Goal: Contribute content

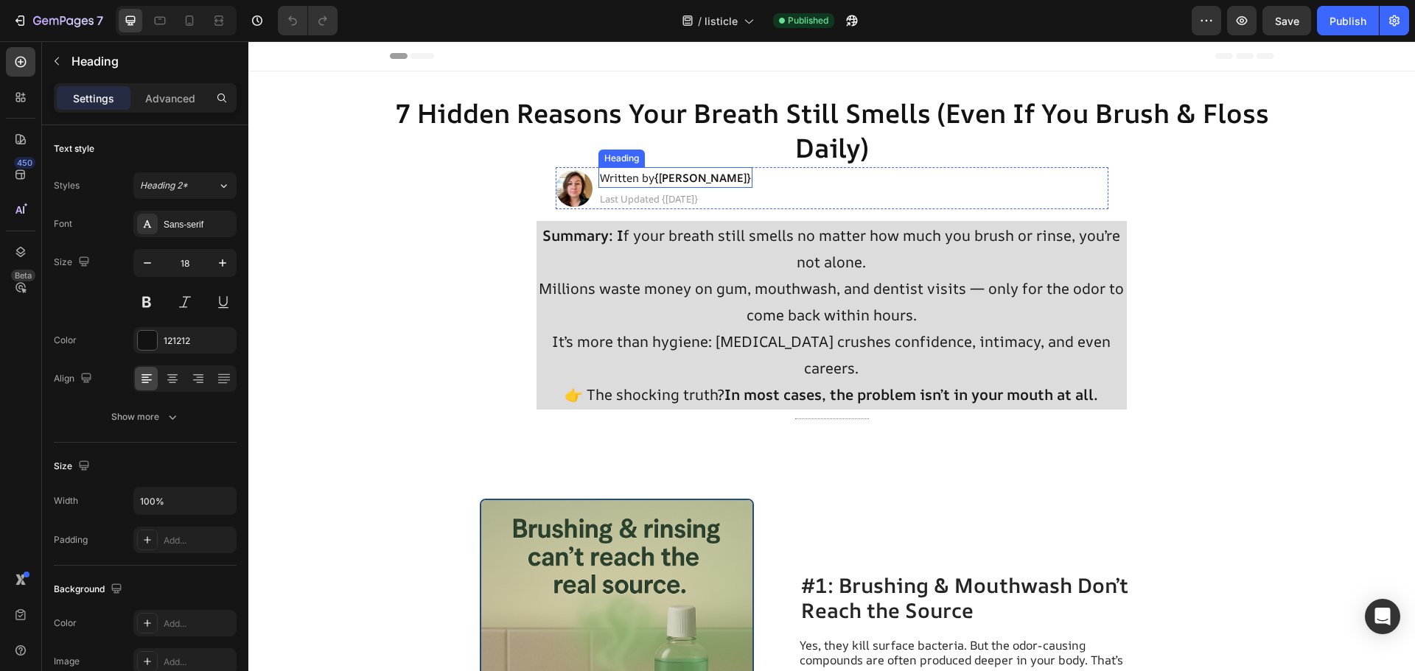
click at [672, 178] on strong "{[PERSON_NAME]}" at bounding box center [702, 177] width 97 height 15
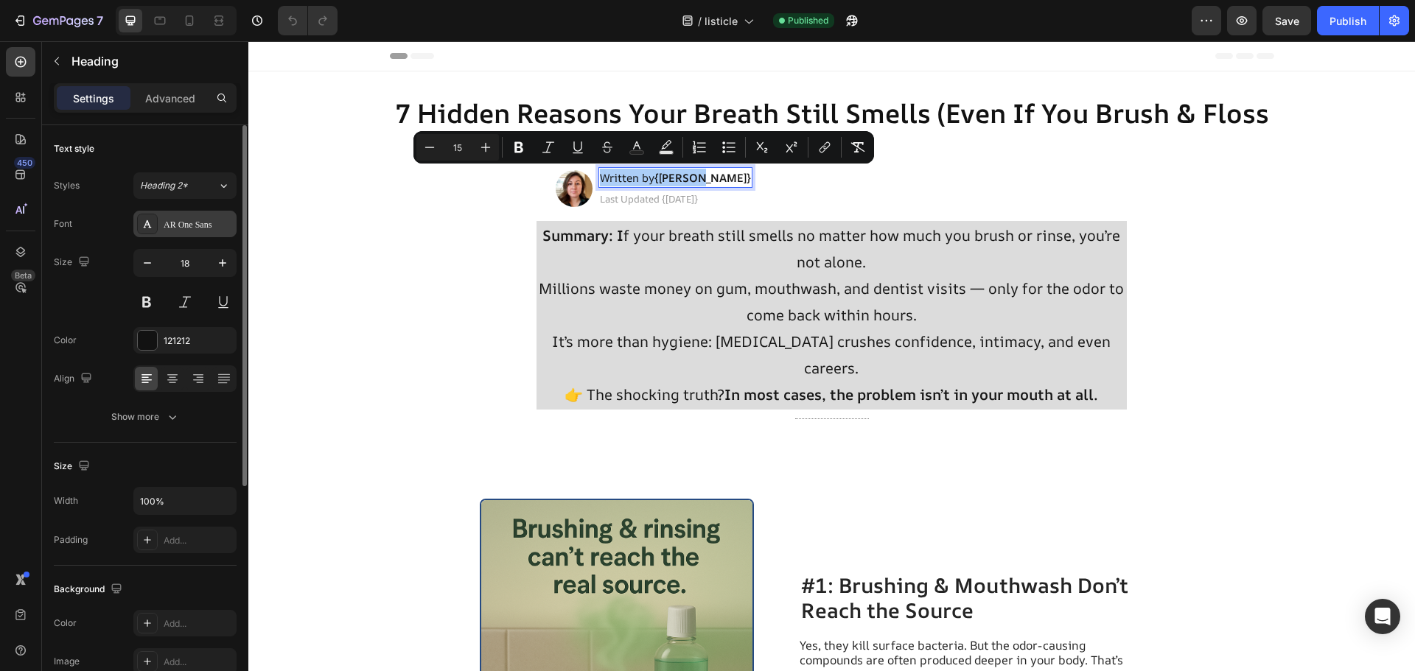
click at [212, 220] on div "AR One Sans" at bounding box center [198, 224] width 69 height 13
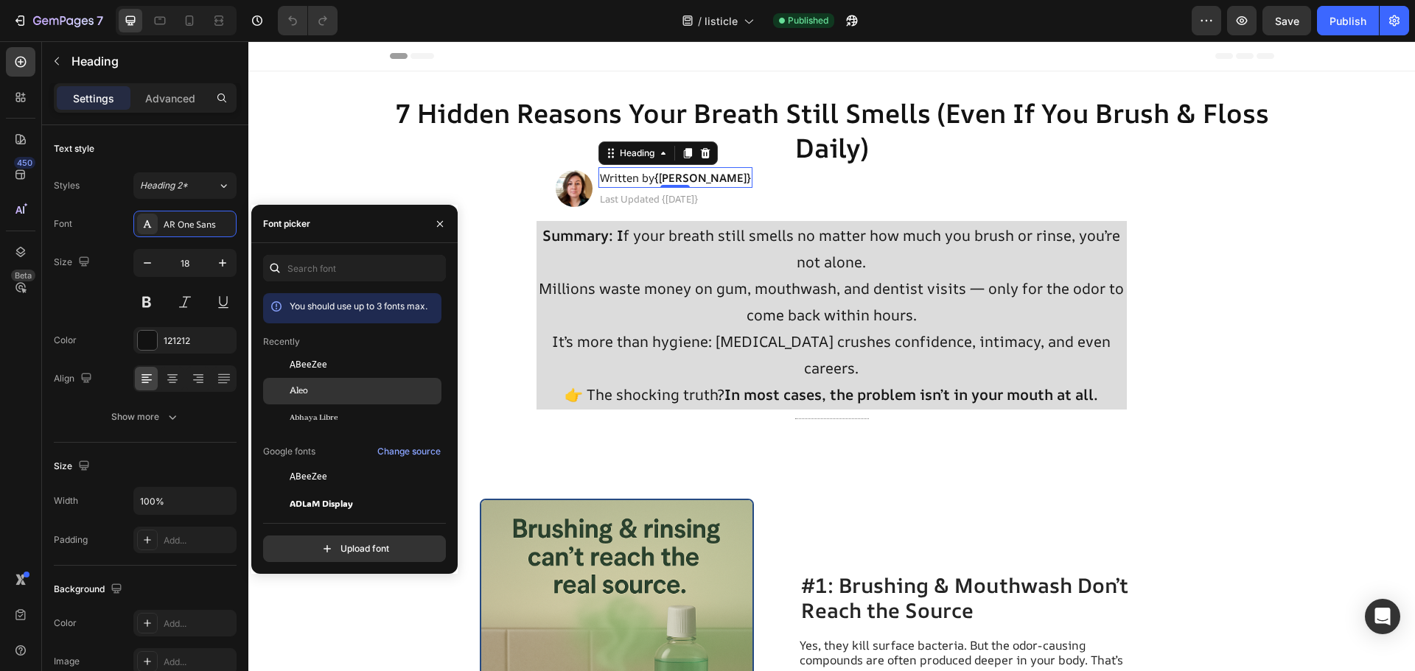
click at [325, 394] on div "Aleo" at bounding box center [364, 391] width 149 height 13
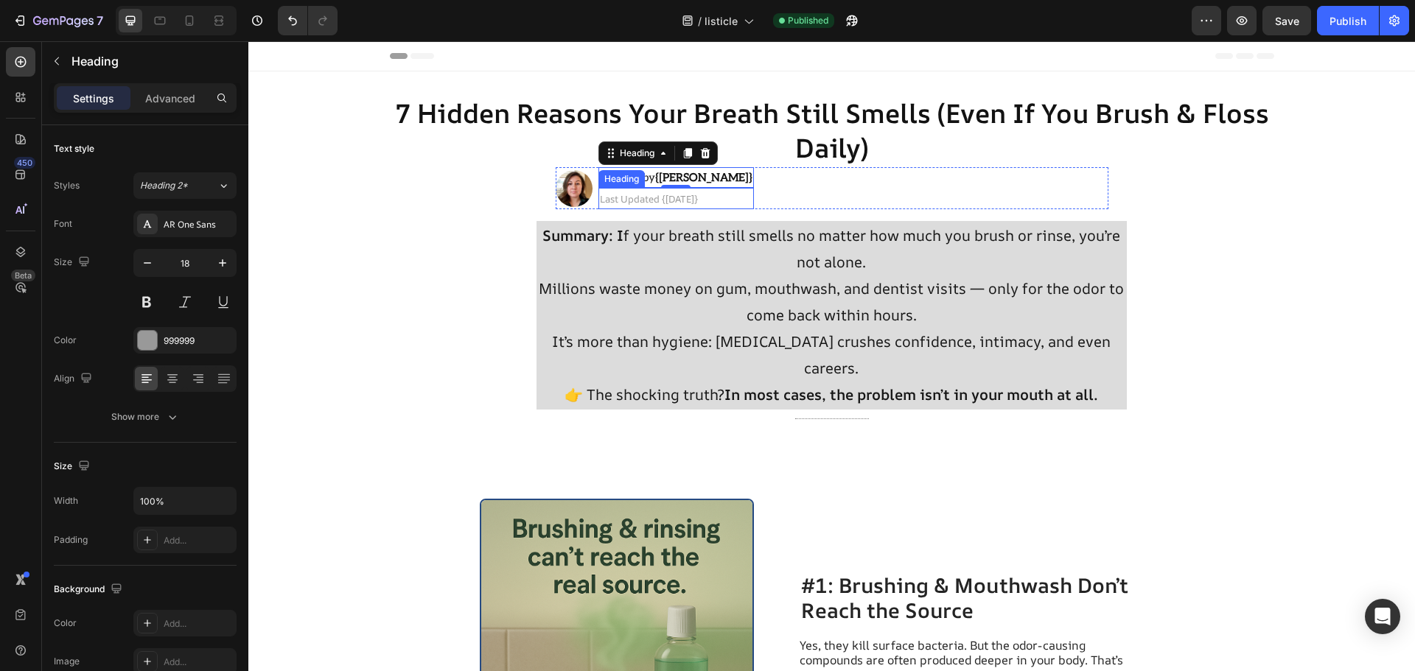
click at [657, 196] on span "Last Updated {[DATE]}" at bounding box center [649, 198] width 98 height 13
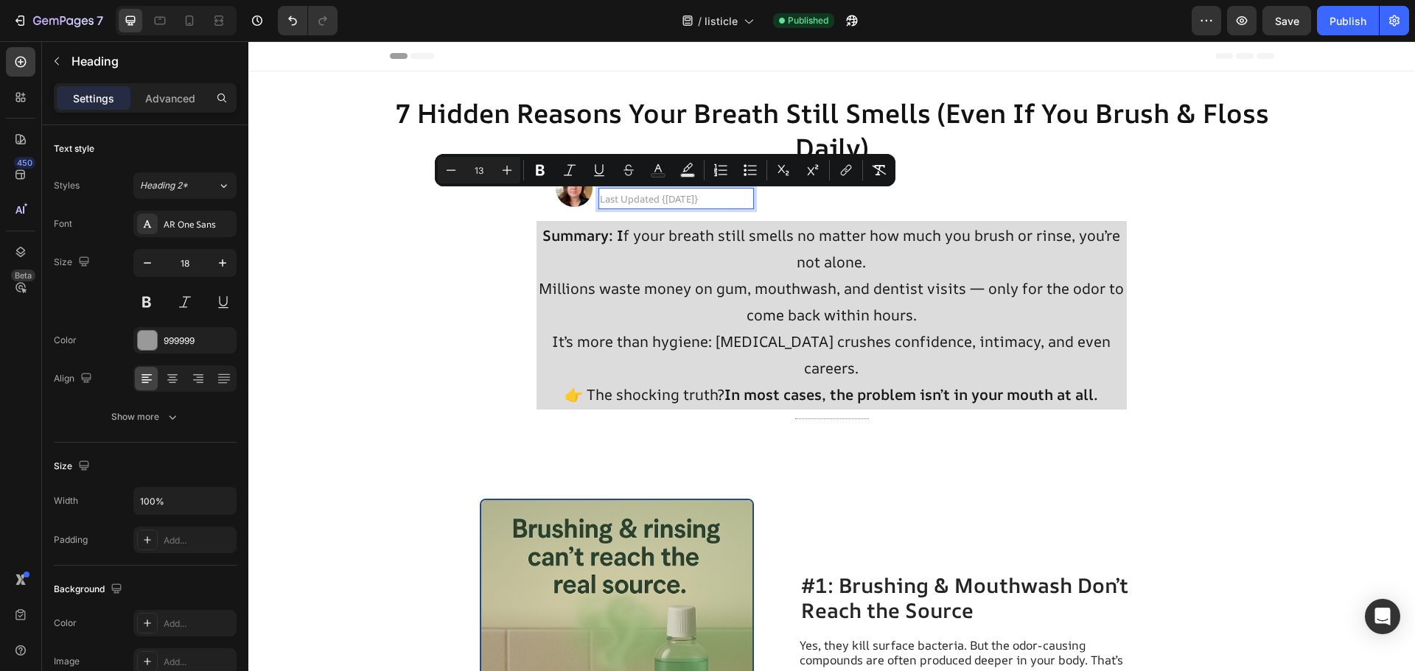
click at [657, 196] on span "Last Updated {[DATE]}" at bounding box center [649, 198] width 98 height 13
click at [195, 224] on div "AR One Sans" at bounding box center [198, 224] width 69 height 13
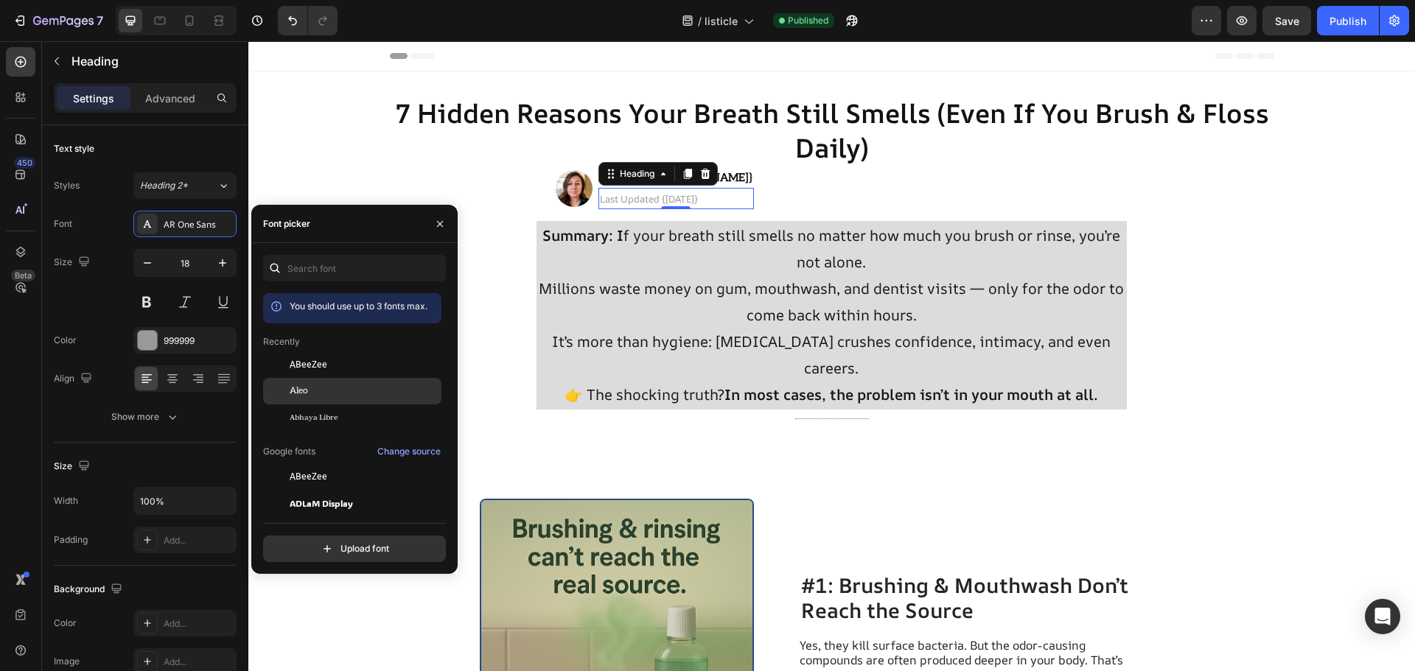
click at [327, 543] on div "Aleo" at bounding box center [352, 556] width 178 height 27
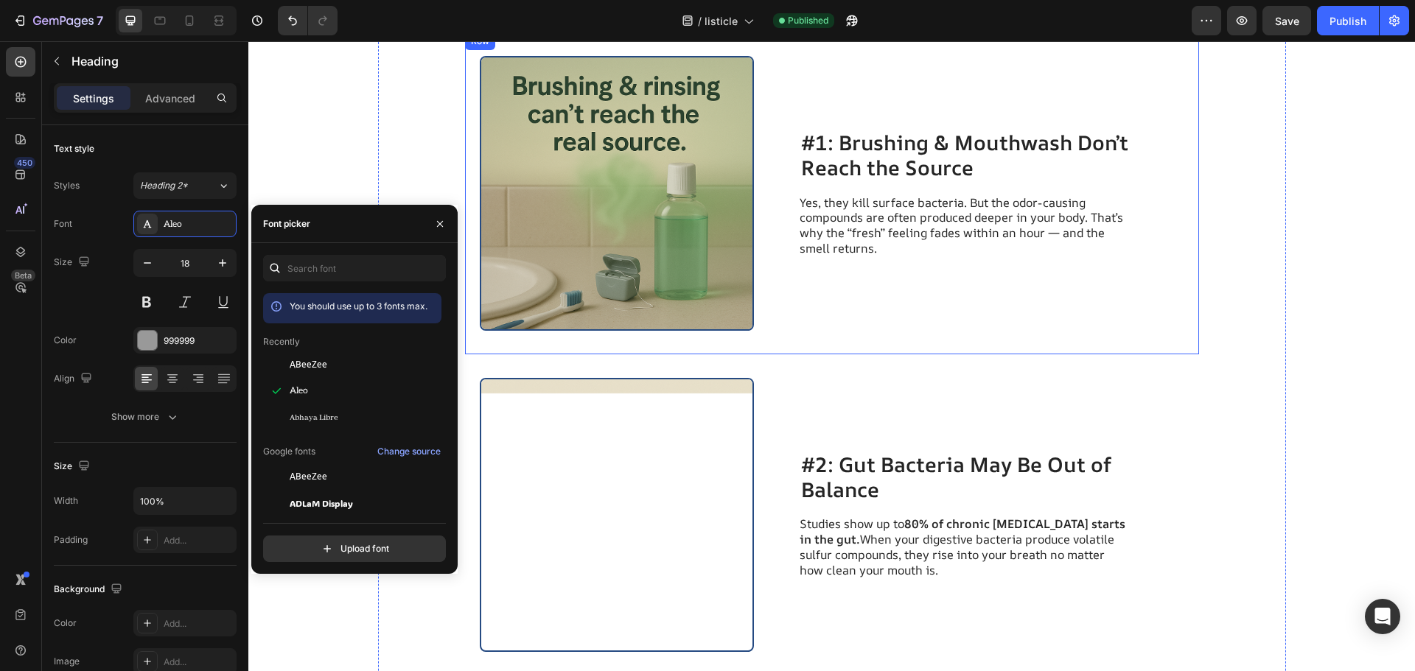
scroll to position [442, 0]
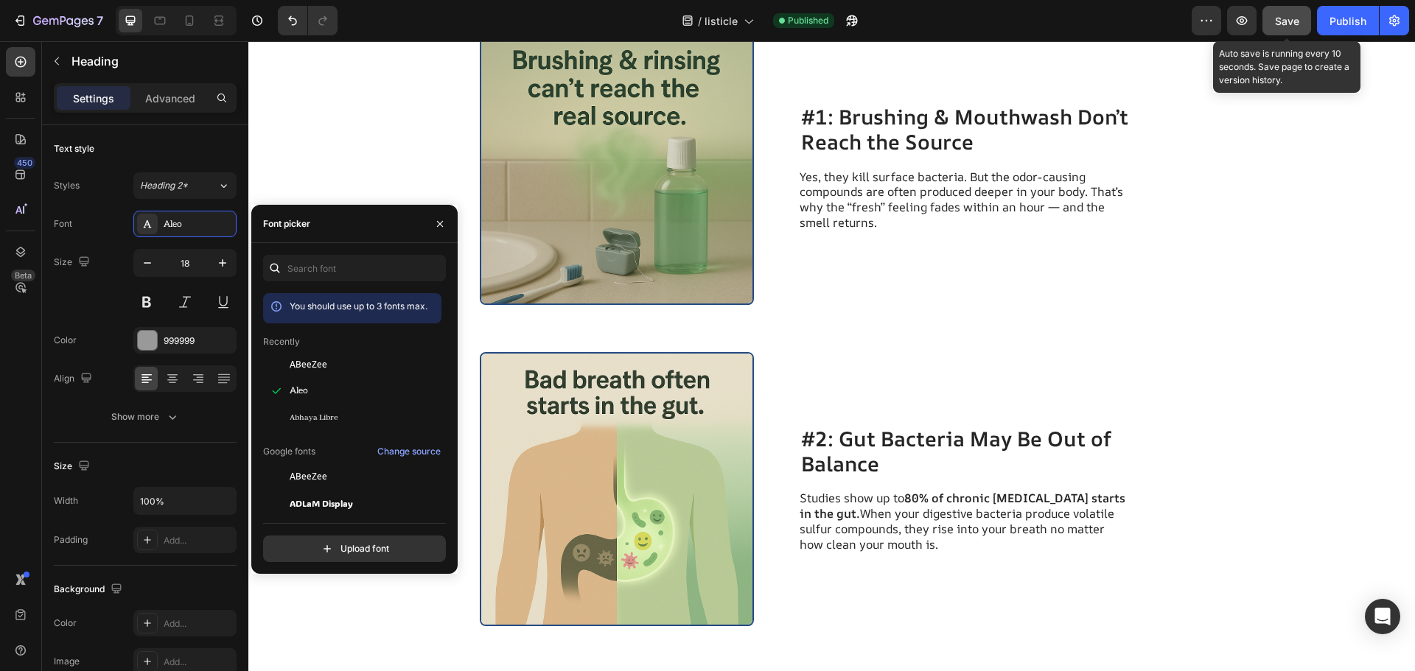
click at [1295, 21] on span "Save" at bounding box center [1287, 21] width 24 height 13
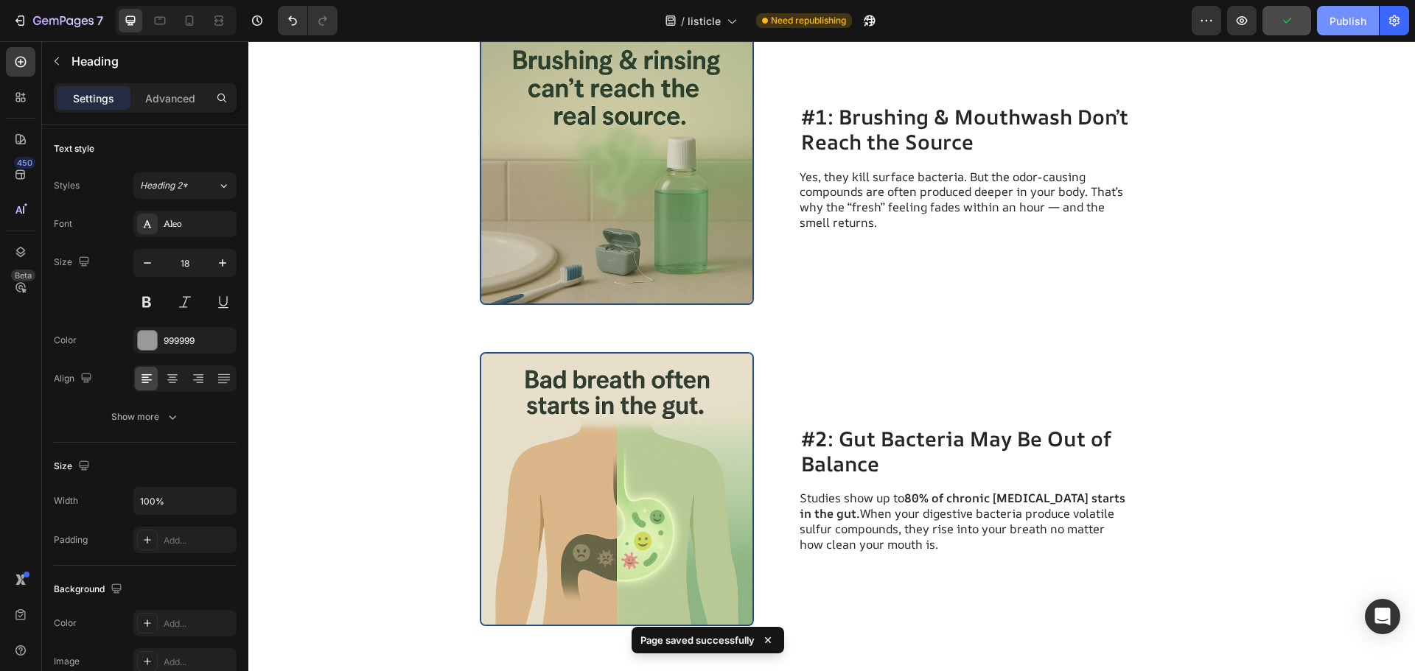
click at [1335, 24] on div "Publish" at bounding box center [1348, 20] width 37 height 15
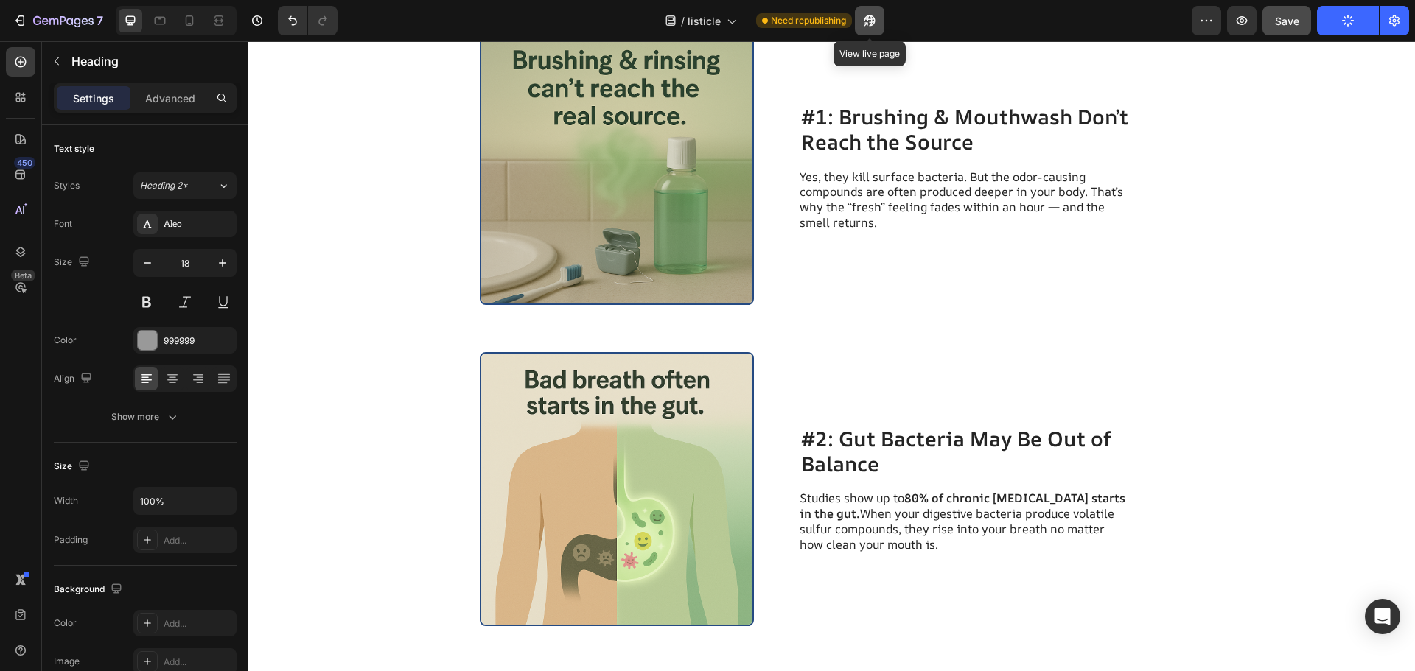
click at [879, 16] on button "button" at bounding box center [869, 20] width 29 height 29
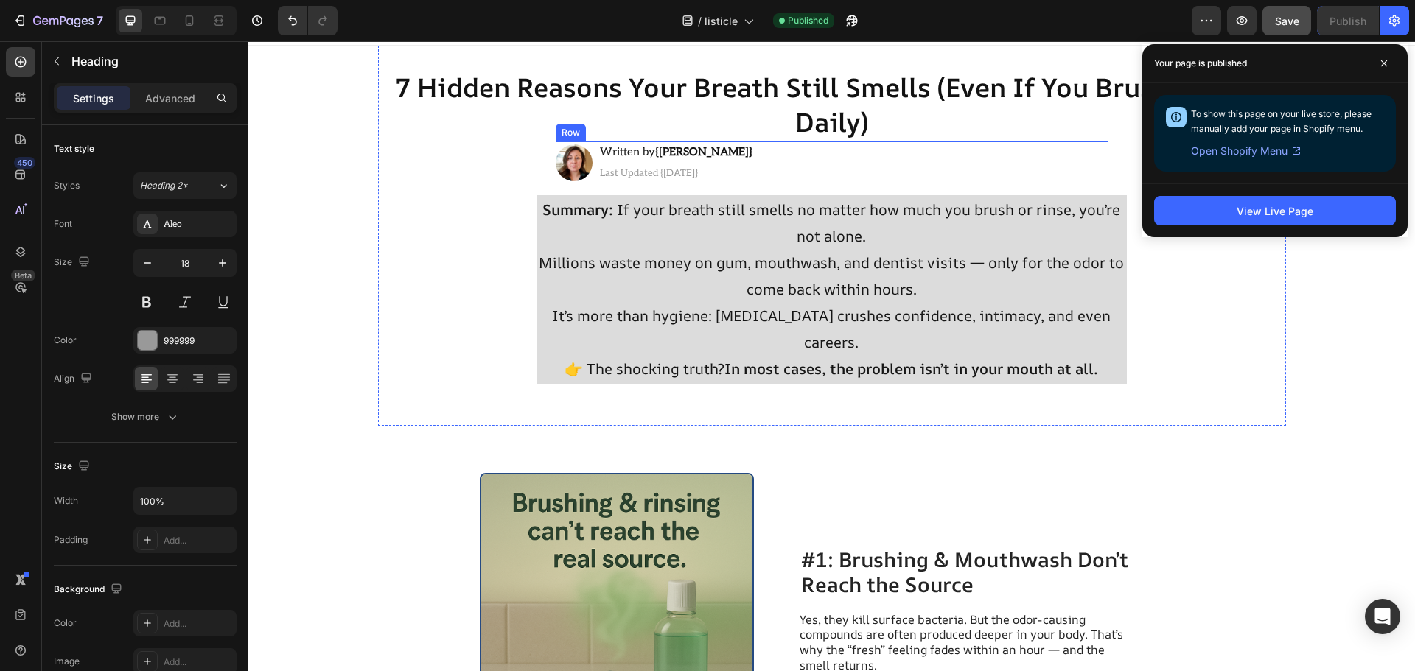
scroll to position [0, 0]
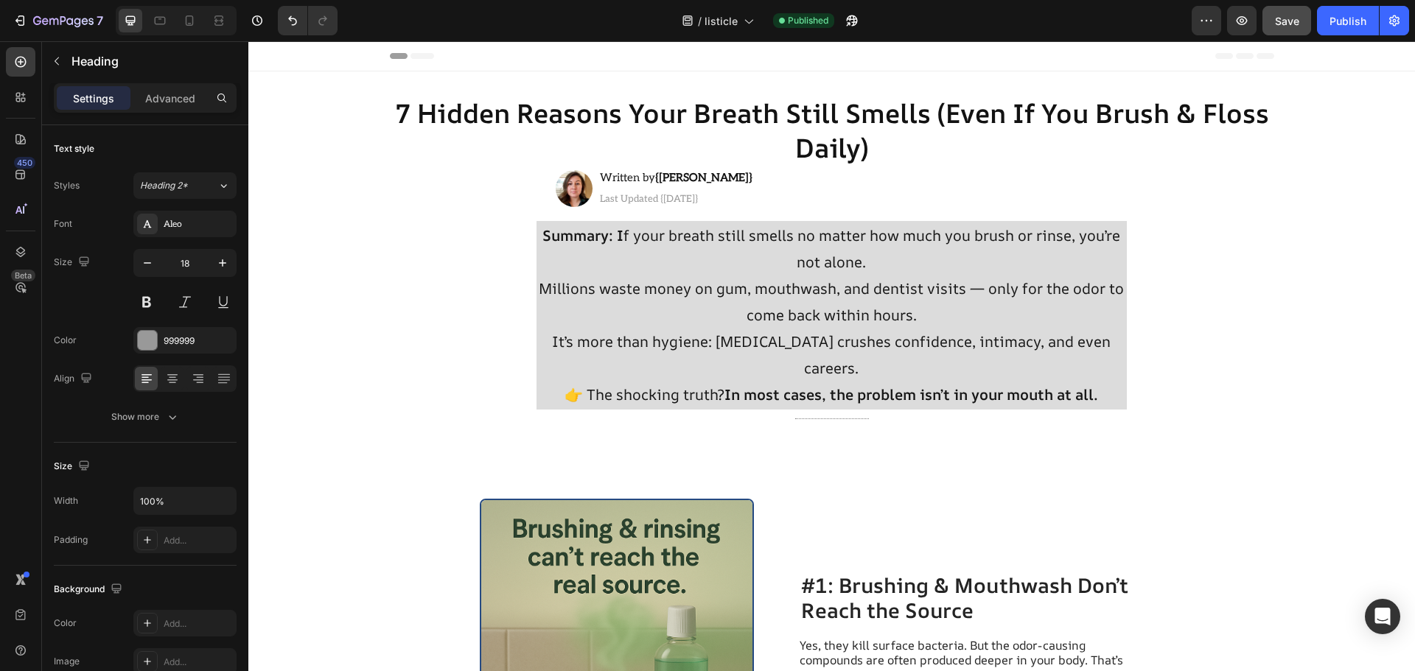
click at [698, 199] on span "Last Updated {[DATE]}" at bounding box center [649, 199] width 98 height 12
click at [763, 197] on div "Image Written by {[PERSON_NAME]} Heading Last Updated {[DATE]} Heading Row" at bounding box center [832, 188] width 553 height 43
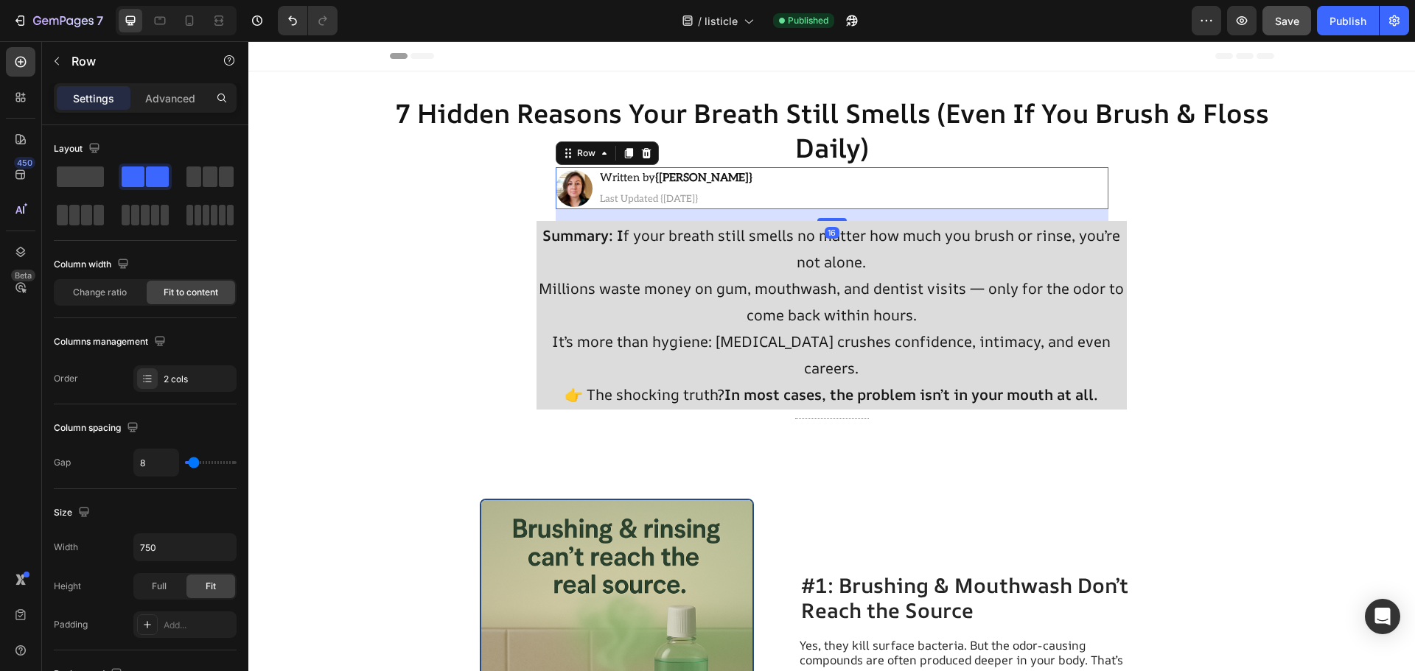
click at [763, 197] on div "Image Written by {[PERSON_NAME]} Heading ⁠⁠⁠⁠⁠⁠⁠ Last Updated {[DATE]} Heading …" at bounding box center [832, 188] width 553 height 43
click at [758, 184] on div "Image Written by {[PERSON_NAME]} Heading ⁠⁠⁠⁠⁠⁠⁠ Last Updated {[DATE]} Heading …" at bounding box center [832, 188] width 553 height 43
click at [755, 188] on div "Image Written by {[PERSON_NAME]} Heading ⁠⁠⁠⁠⁠⁠⁠ Last Updated {[DATE]} Heading …" at bounding box center [832, 188] width 553 height 43
click at [744, 199] on div "Image Written by {[PERSON_NAME]} Heading ⁠⁠⁠⁠⁠⁠⁠ Last Updated {[DATE]} Heading …" at bounding box center [832, 188] width 553 height 43
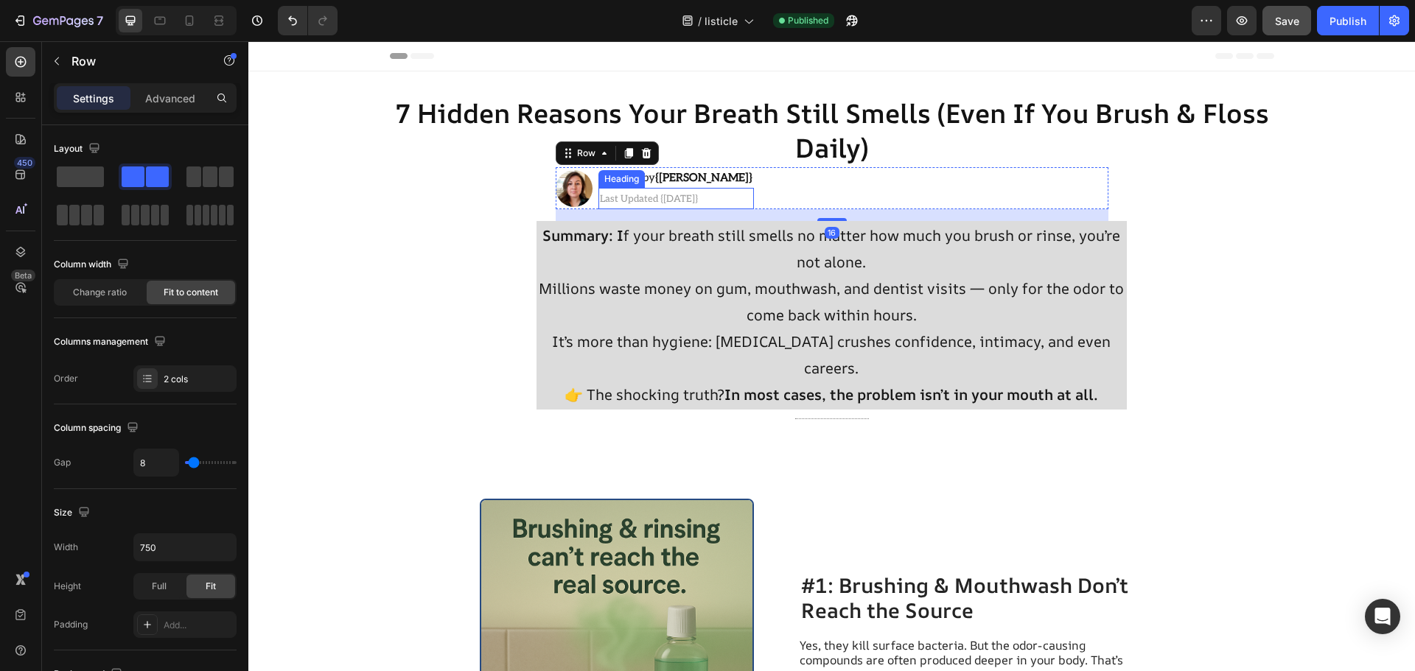
click at [698, 197] on span "Last Updated {[DATE]}" at bounding box center [649, 199] width 98 height 12
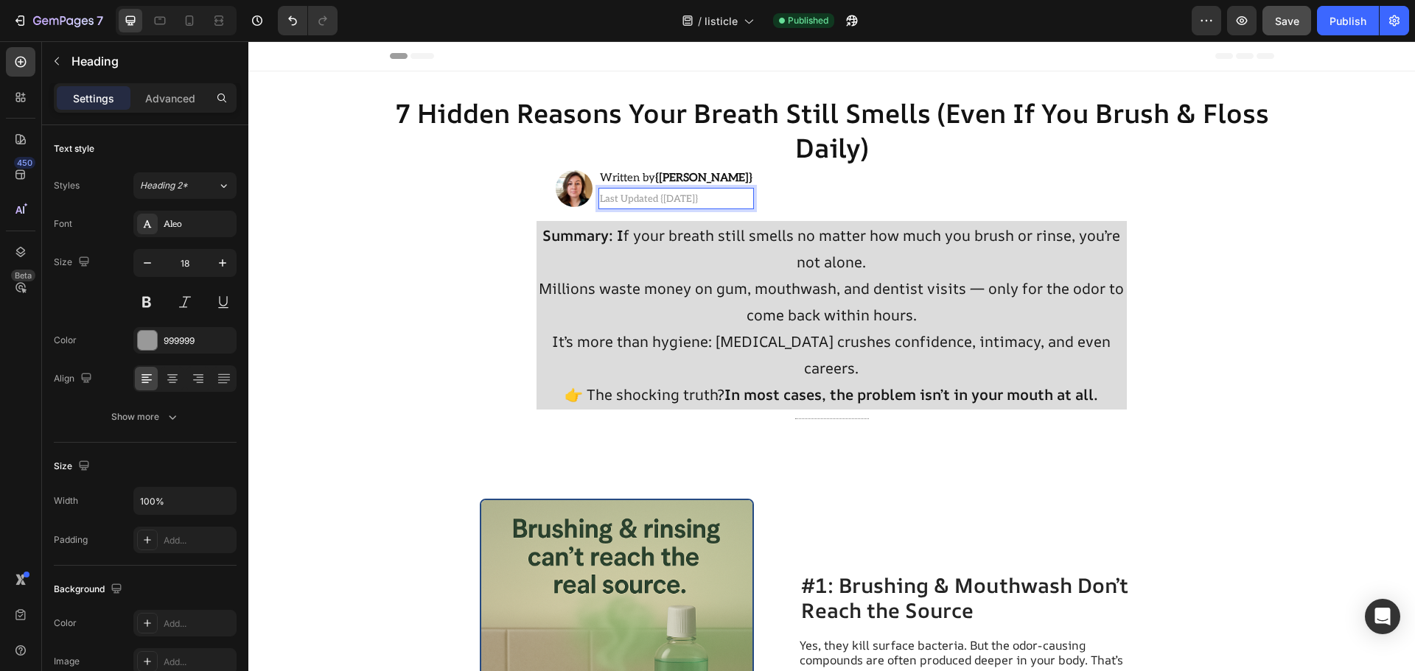
click at [698, 197] on span "Last Updated {[DATE]}" at bounding box center [649, 199] width 98 height 12
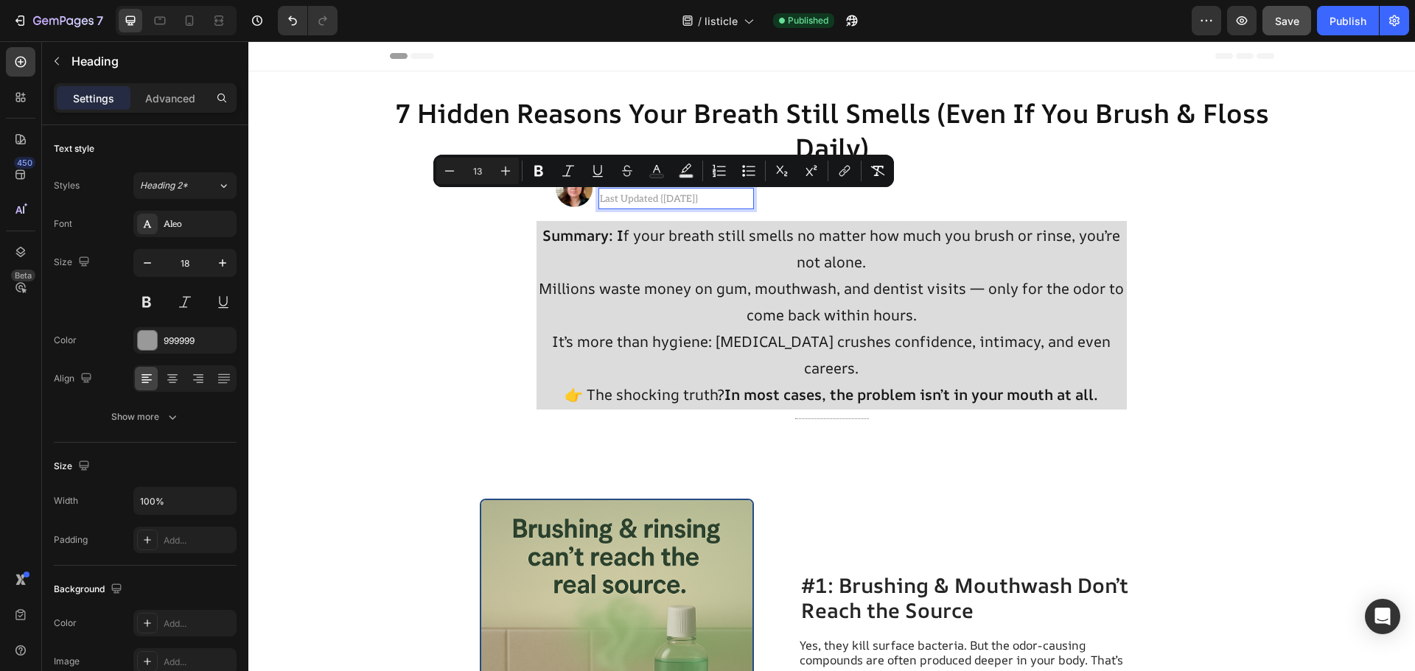
click at [698, 197] on span "Last Updated {[DATE]}" at bounding box center [649, 199] width 98 height 12
click at [188, 186] on span "Heading 2*" at bounding box center [164, 185] width 48 height 13
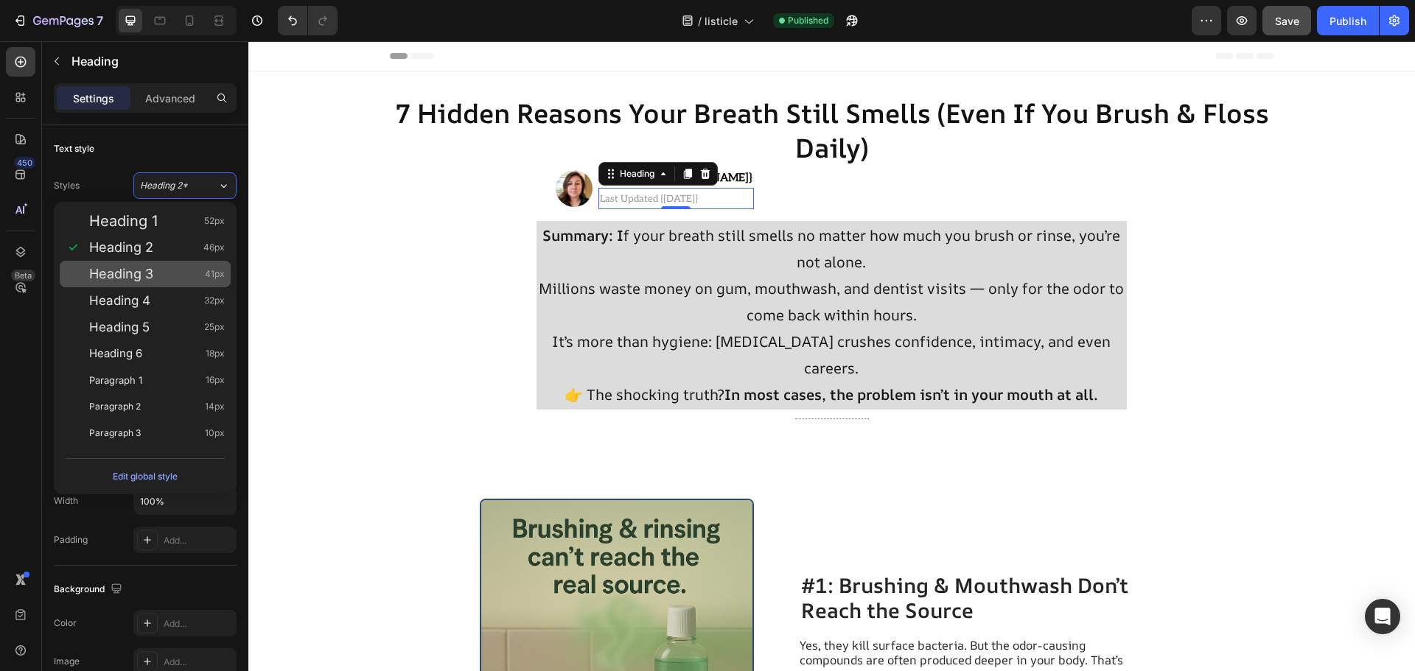
click at [181, 261] on div "Heading 3 41px" at bounding box center [145, 274] width 171 height 27
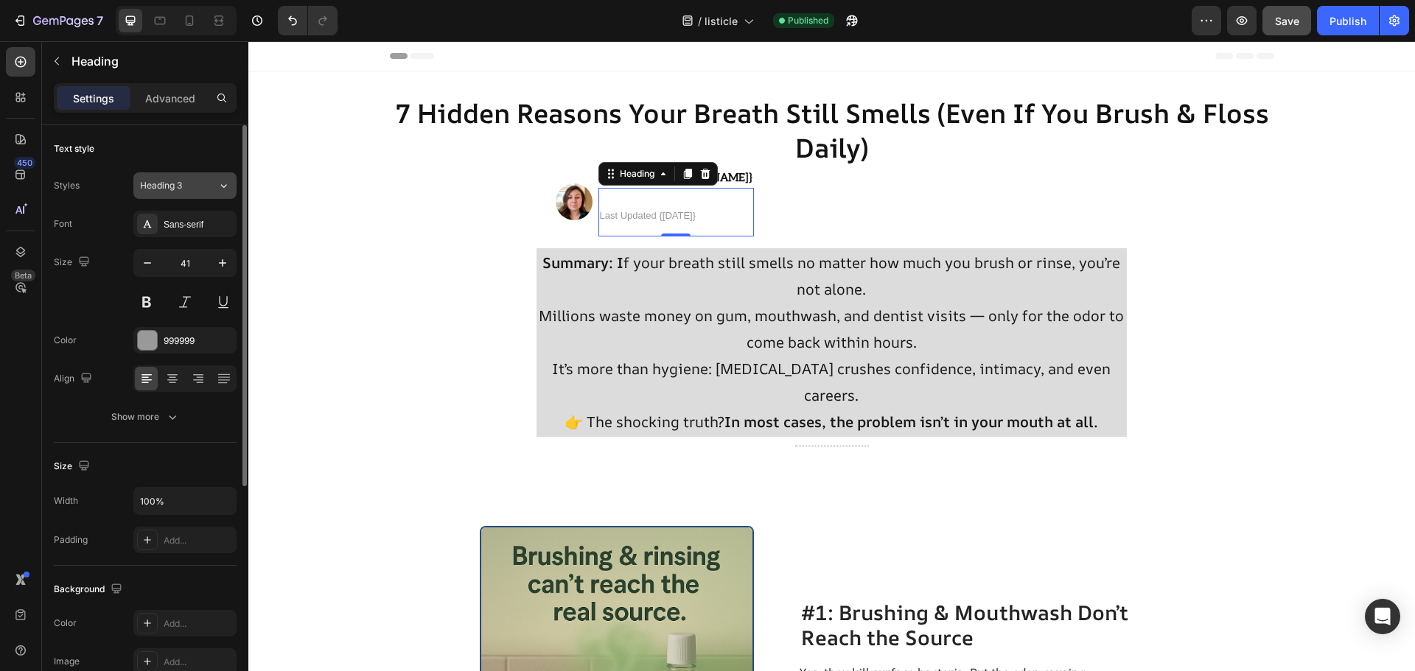
click at [190, 174] on button "Heading 3" at bounding box center [184, 185] width 103 height 27
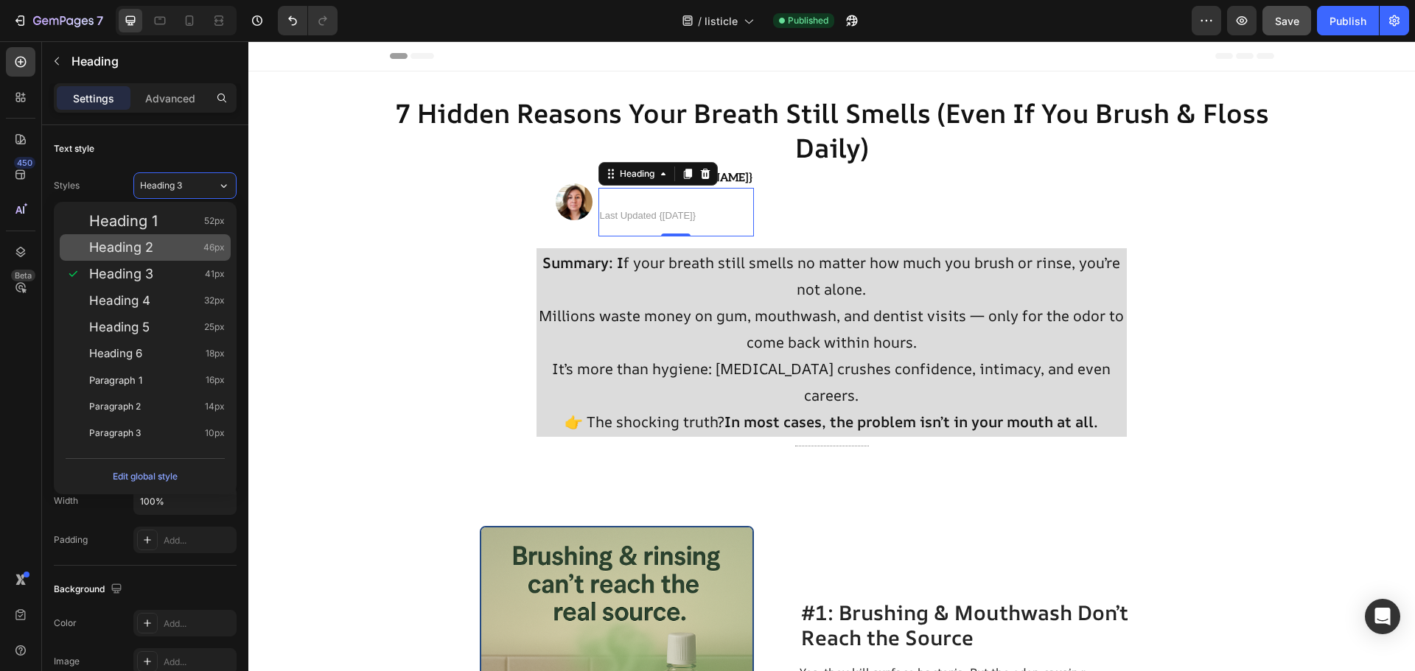
click at [184, 243] on div "Heading 2 46px" at bounding box center [157, 247] width 136 height 15
type input "46"
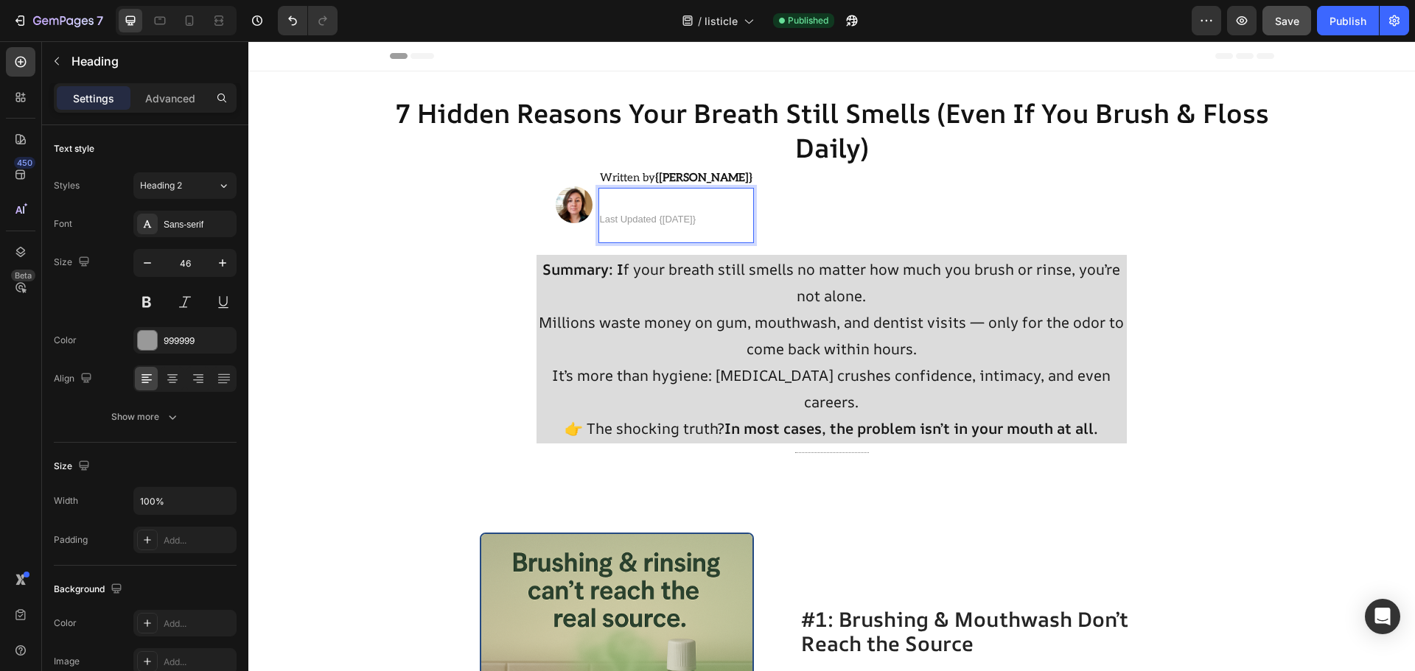
click at [680, 234] on p "Last Updated {[DATE]}" at bounding box center [676, 215] width 153 height 52
click at [678, 240] on p "Last Updated {[DATE]}" at bounding box center [676, 215] width 153 height 52
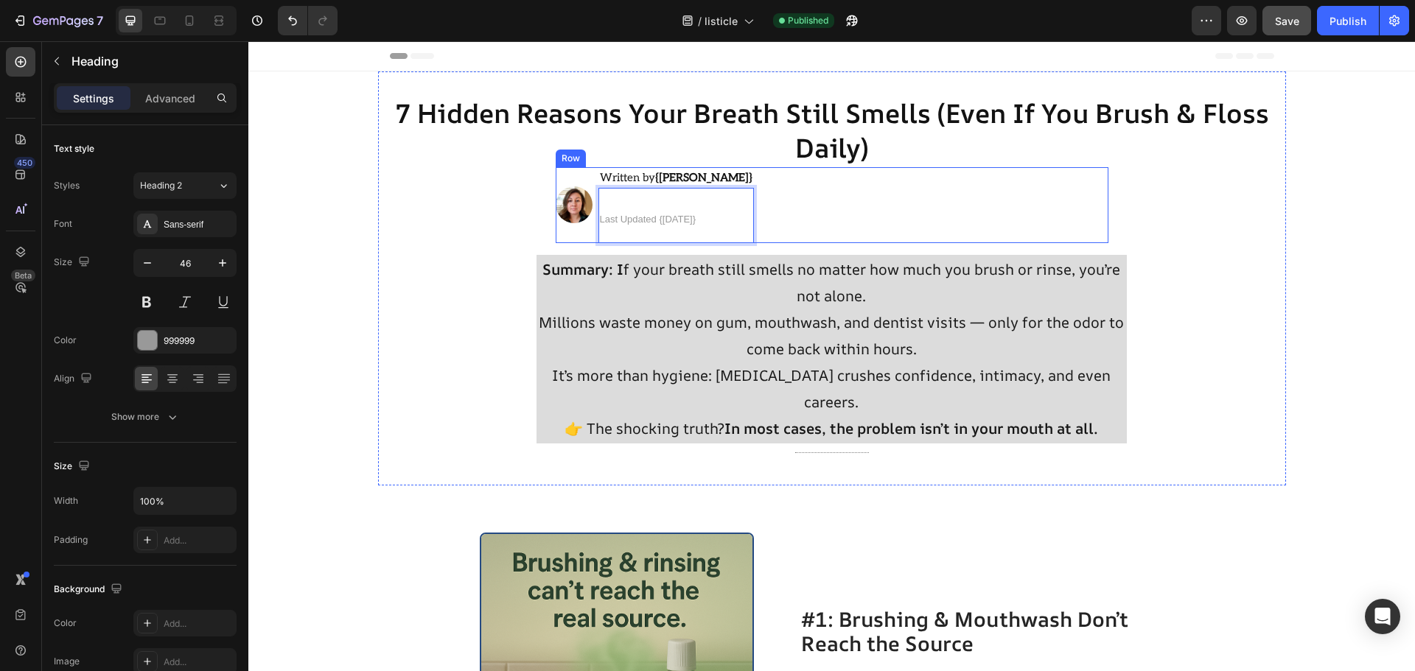
click at [758, 165] on h2 "7 Hidden Reasons Your Breath Still Smells (Even If You Brush & Floss Daily)" at bounding box center [832, 131] width 908 height 72
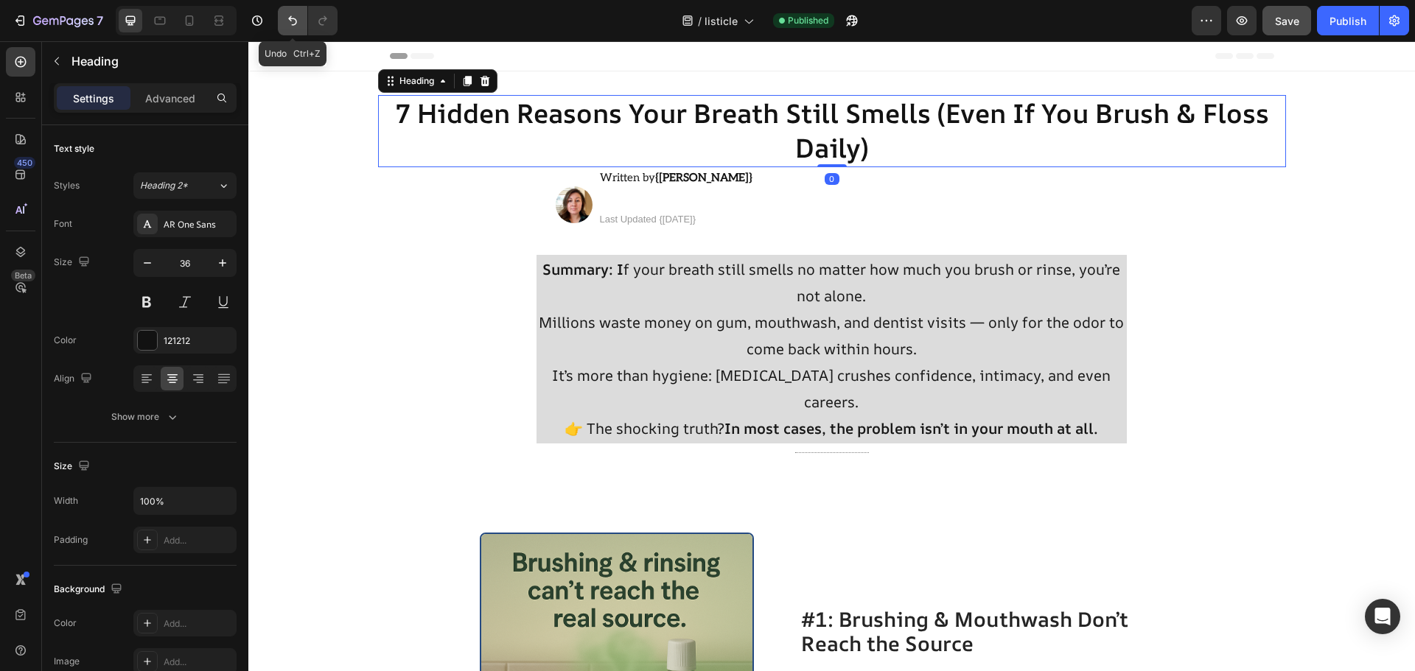
click at [299, 26] on icon "Undo/Redo" at bounding box center [292, 20] width 15 height 15
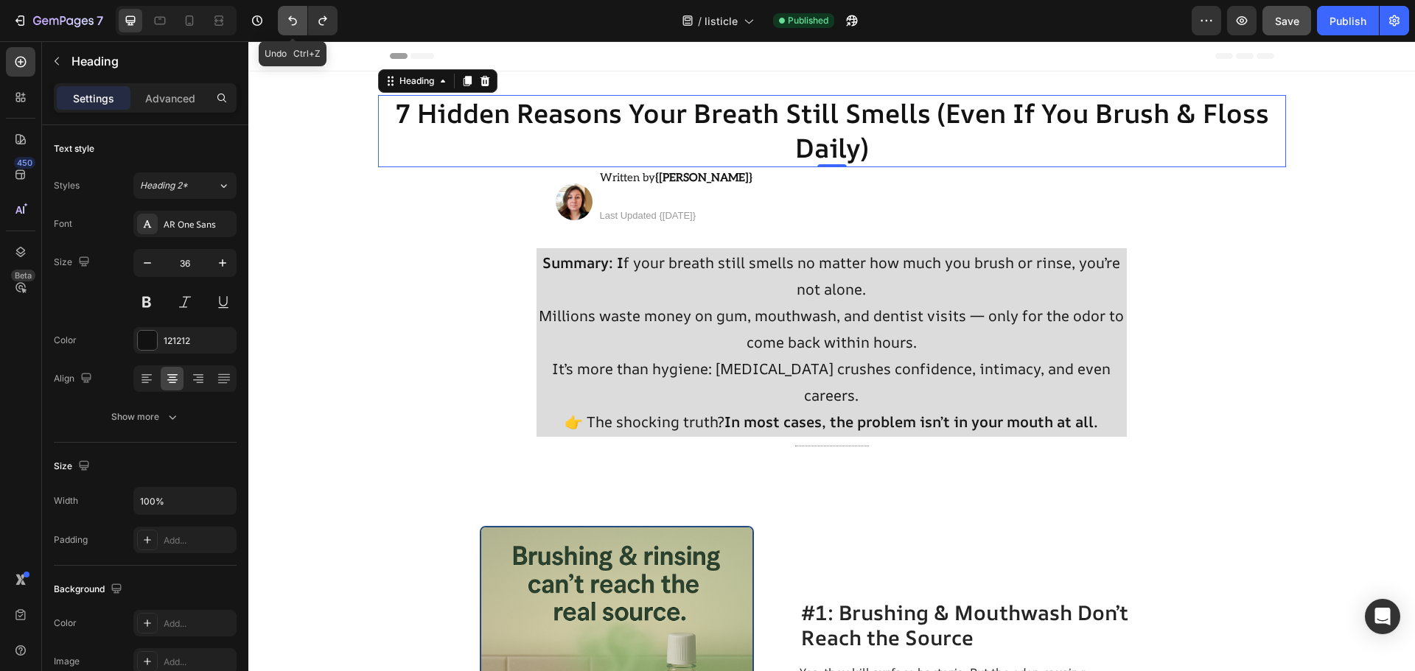
click at [299, 26] on icon "Undo/Redo" at bounding box center [292, 20] width 15 height 15
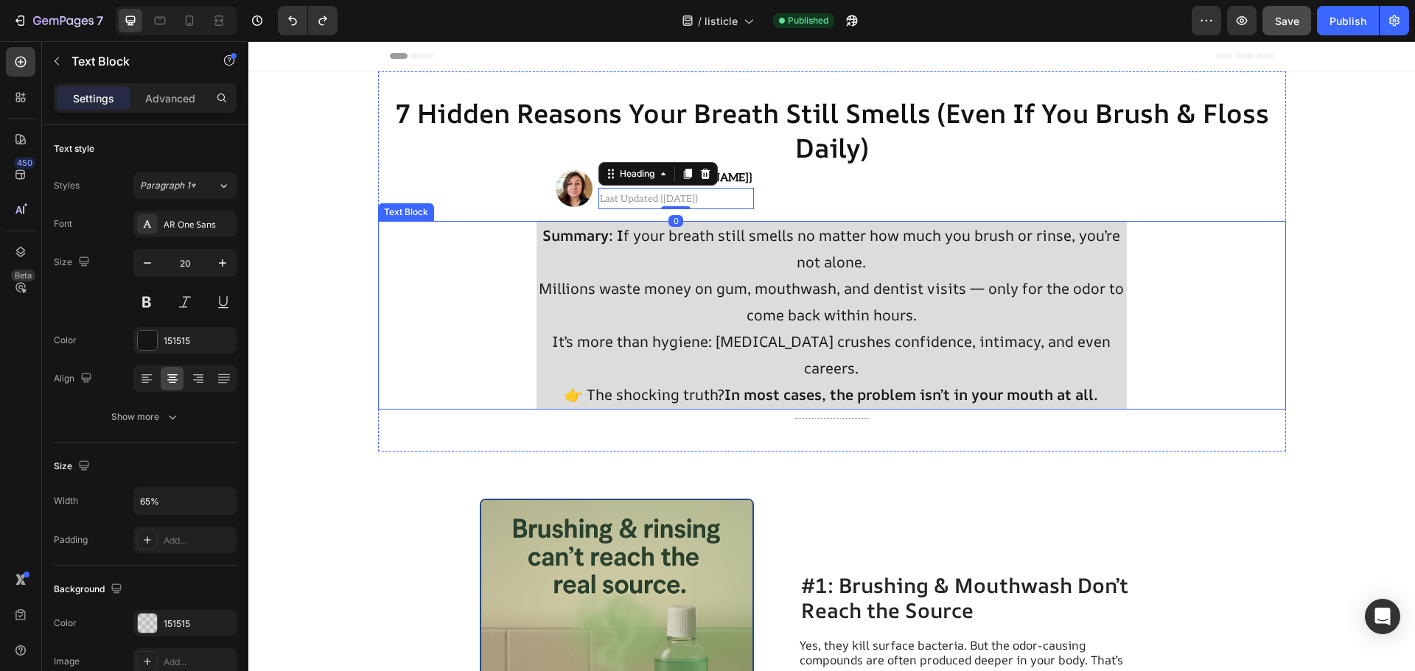
click at [1090, 241] on p "Summary: I f your breath still smells no matter how much you brush or rinse, yo…" at bounding box center [831, 249] width 587 height 53
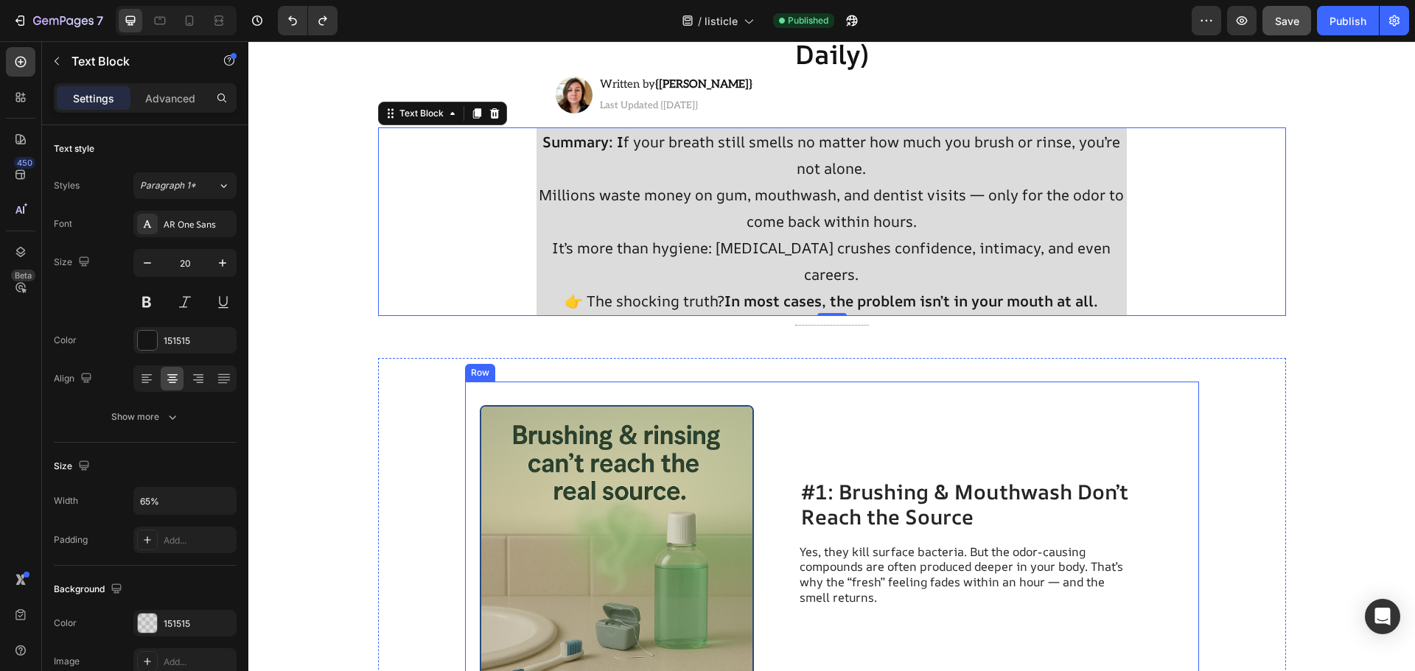
scroll to position [221, 0]
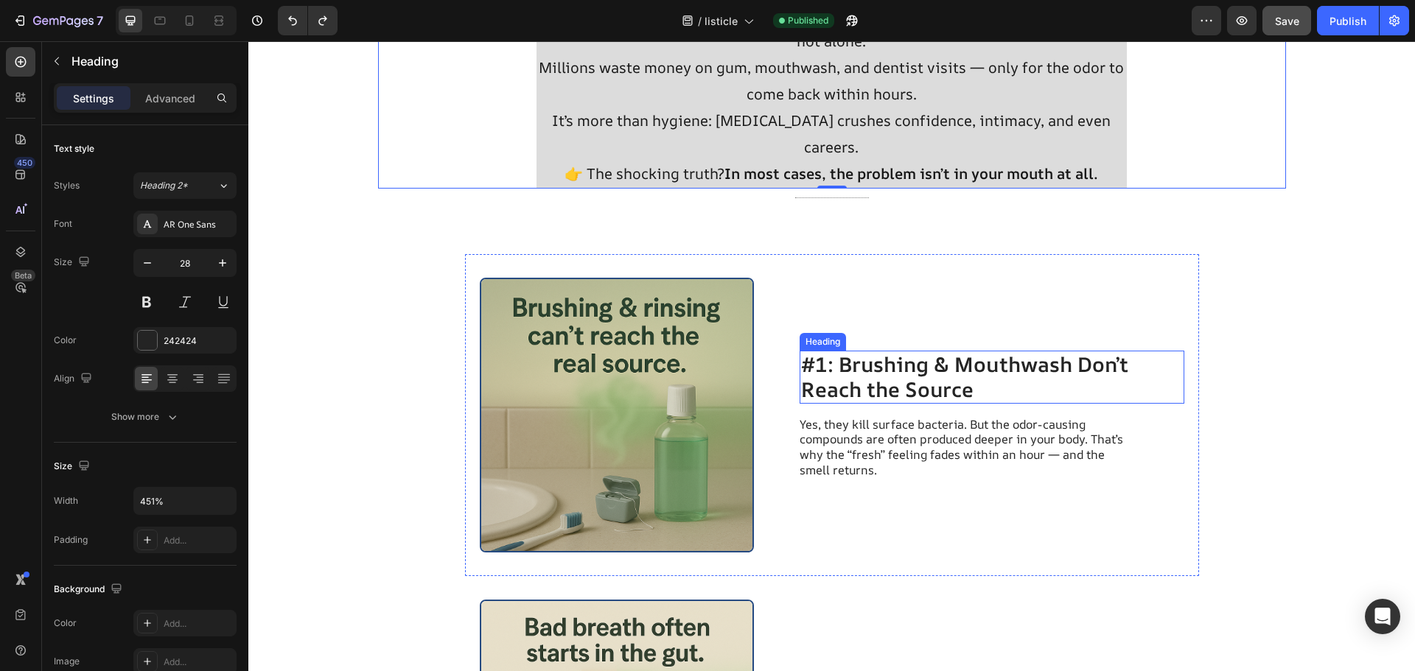
click at [809, 351] on h2 "#1: Brushing & Mouthwash Don’t Reach the Source" at bounding box center [992, 377] width 385 height 52
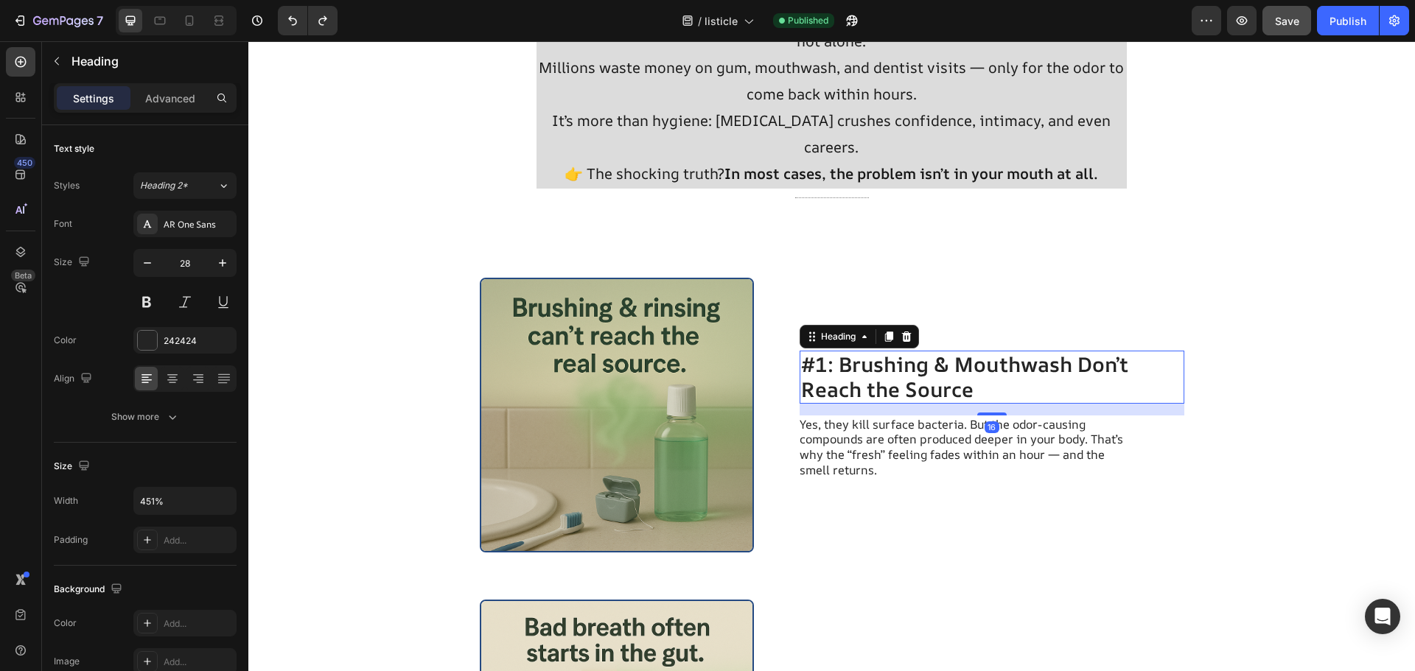
click at [800, 351] on h2 "#1: Brushing & Mouthwash Don’t Reach the Source" at bounding box center [992, 377] width 385 height 52
click at [805, 352] on p "#1: Brushing & Mouthwash Don’t Reach the Source" at bounding box center [992, 376] width 382 height 49
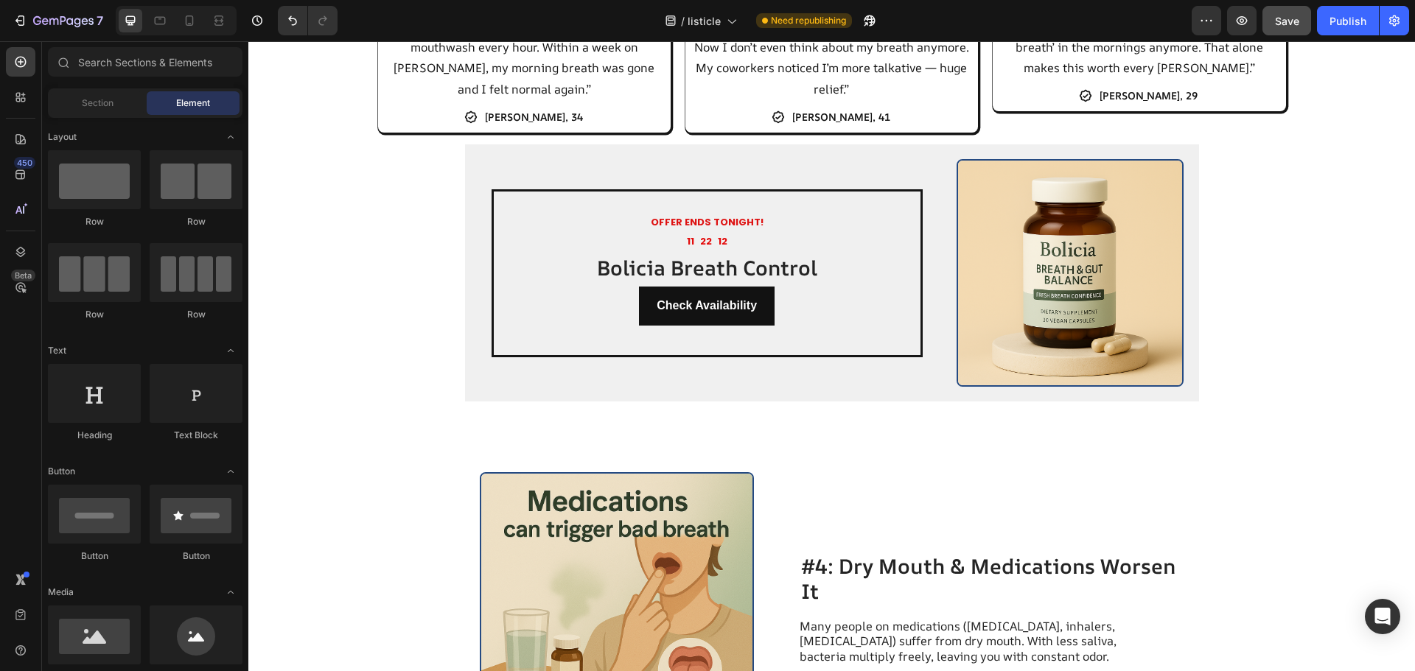
scroll to position [0, 0]
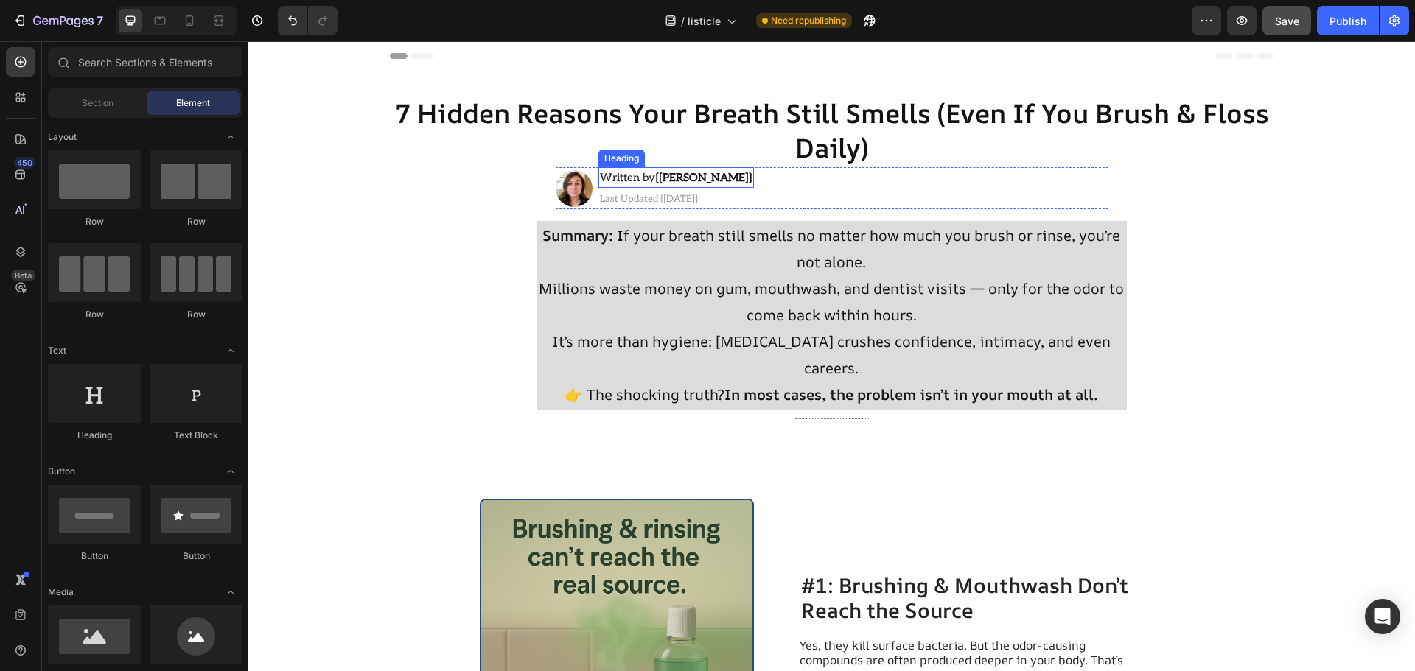
click at [662, 175] on strong "{[PERSON_NAME]}" at bounding box center [703, 177] width 97 height 13
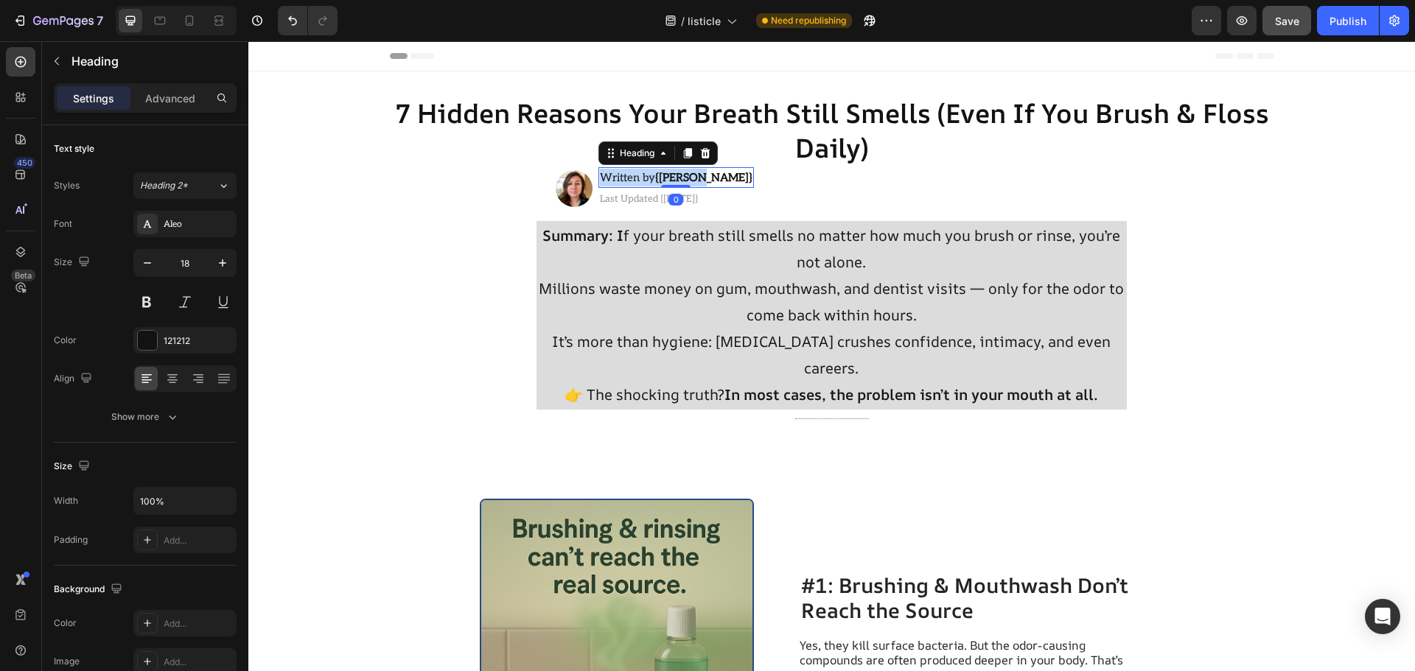
click at [662, 175] on strong "{[PERSON_NAME]}" at bounding box center [703, 177] width 97 height 13
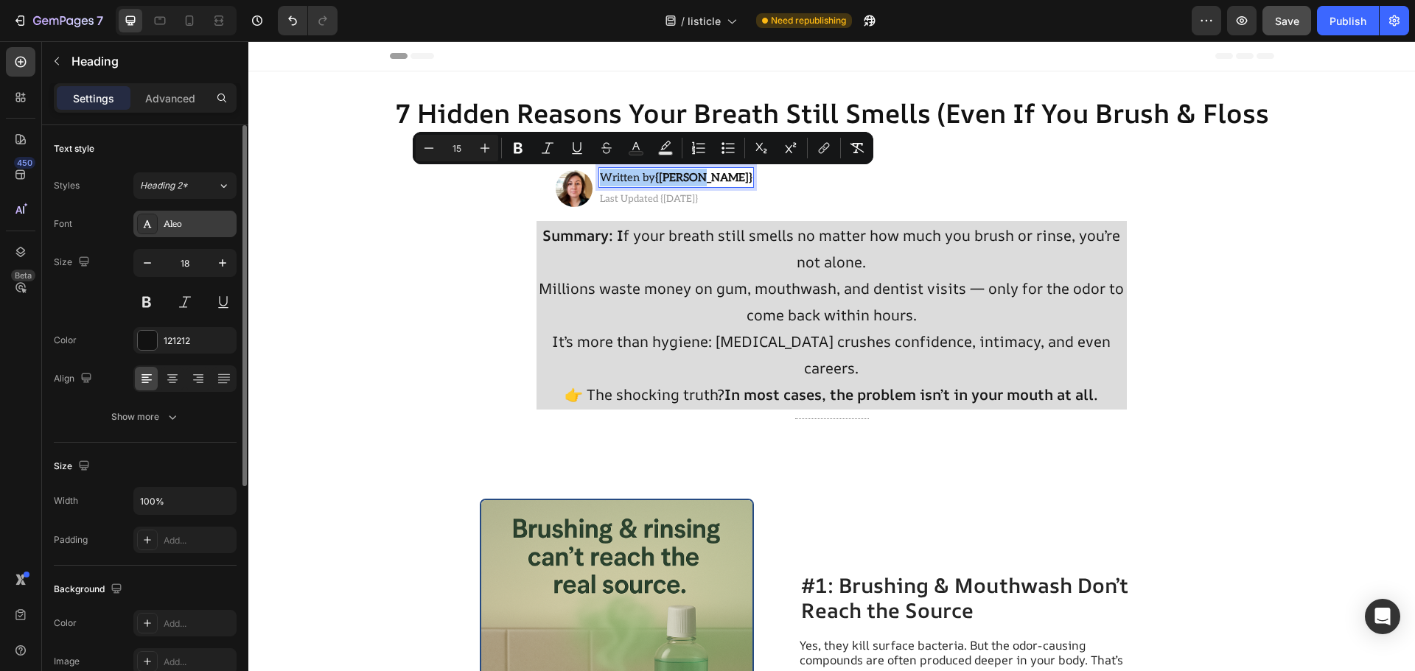
click at [180, 226] on div "Aleo" at bounding box center [198, 224] width 69 height 13
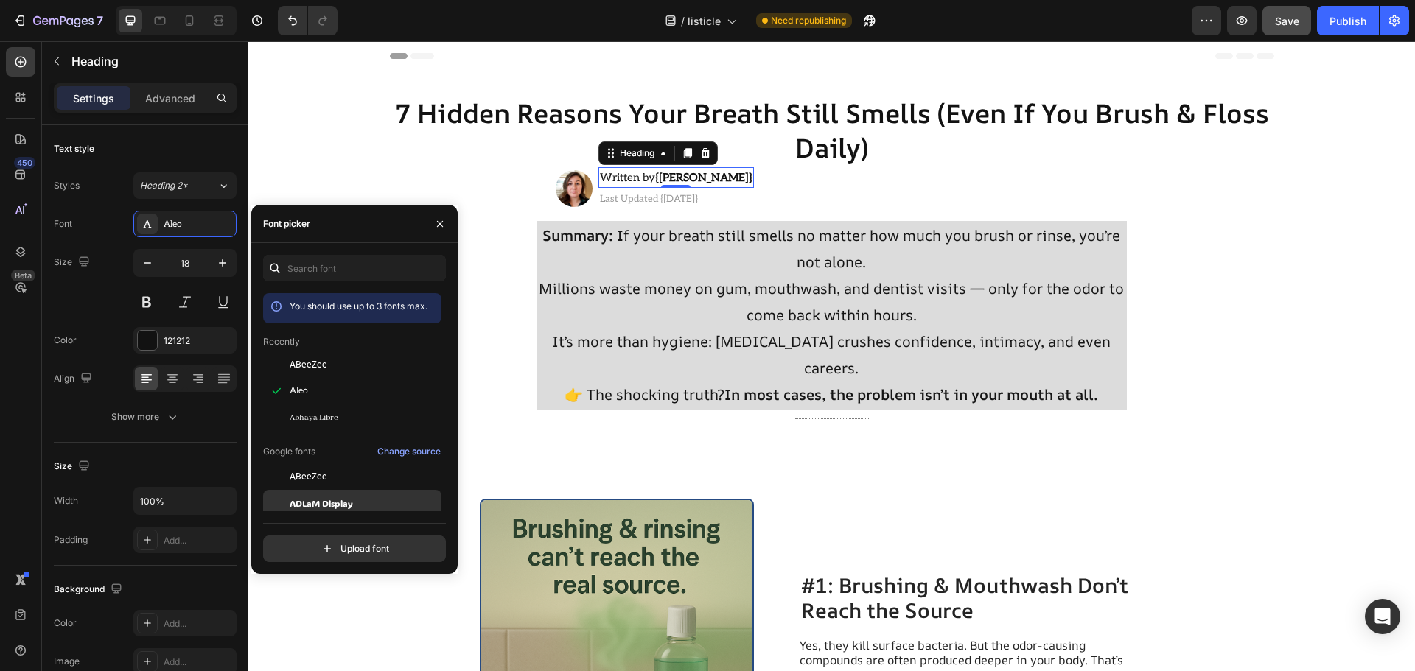
click at [340, 500] on span "ADLaM Display" at bounding box center [321, 503] width 63 height 13
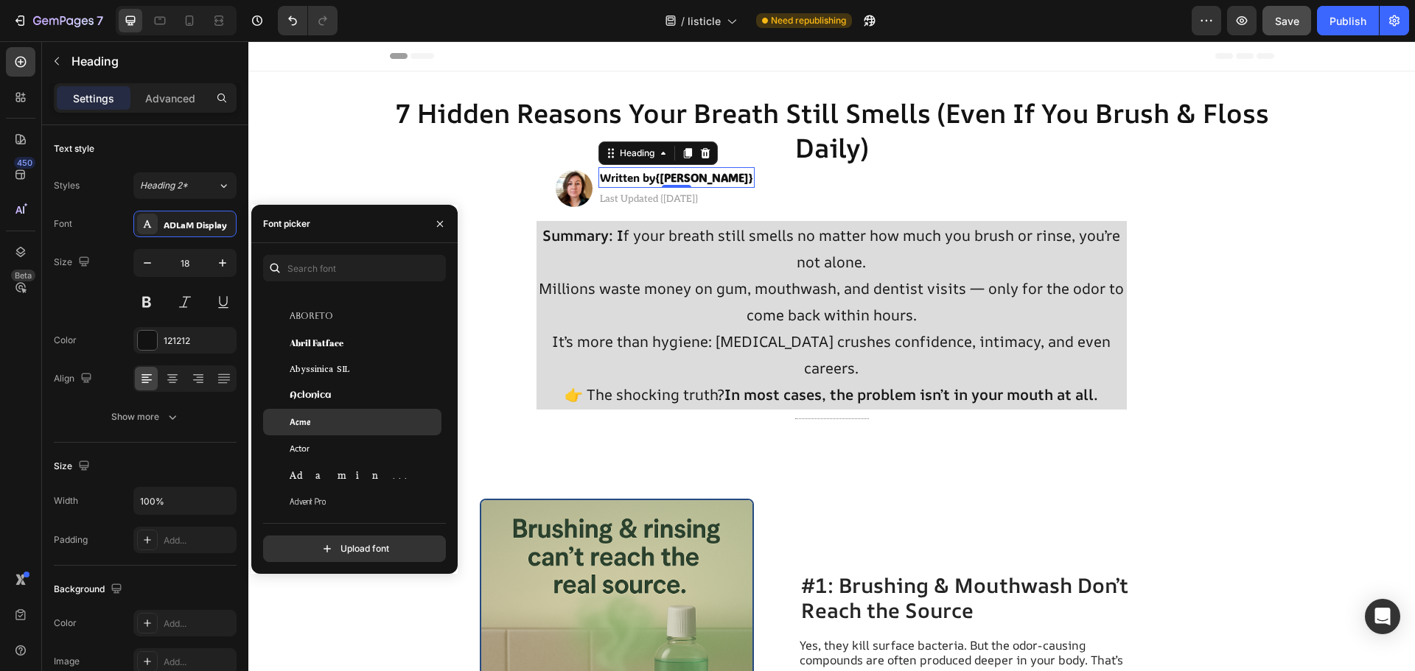
scroll to position [295, 0]
click at [337, 362] on span "Abyssinica SIL" at bounding box center [320, 366] width 60 height 13
click at [657, 192] on h2 "Last Updated {[DATE]}" at bounding box center [677, 198] width 158 height 21
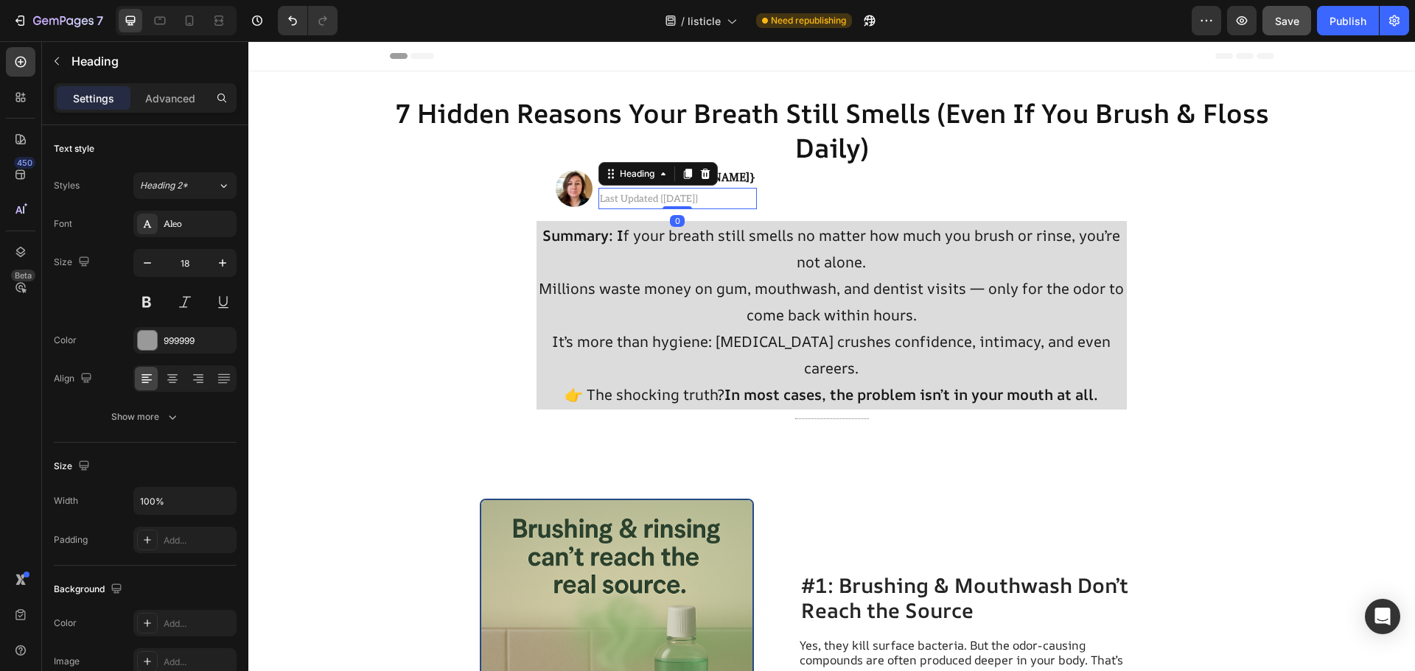
click at [700, 171] on icon at bounding box center [705, 174] width 10 height 10
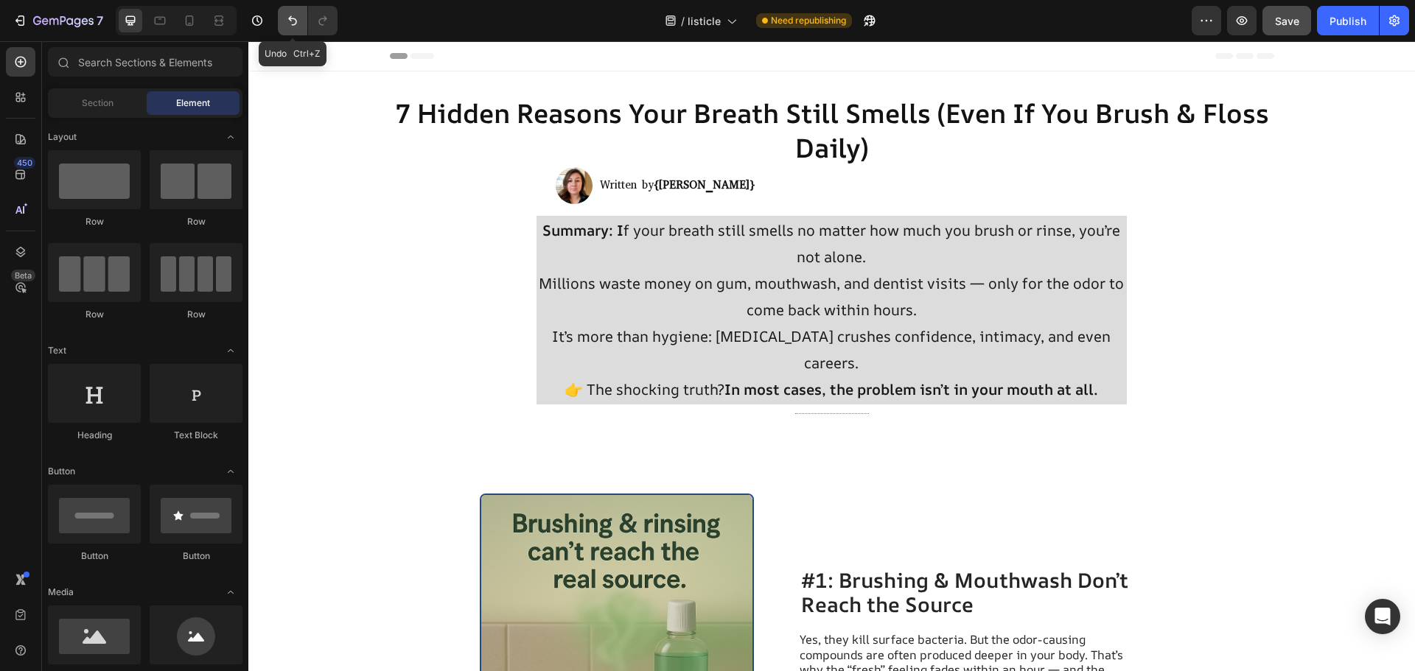
click at [286, 21] on icon "Undo/Redo" at bounding box center [292, 20] width 15 height 15
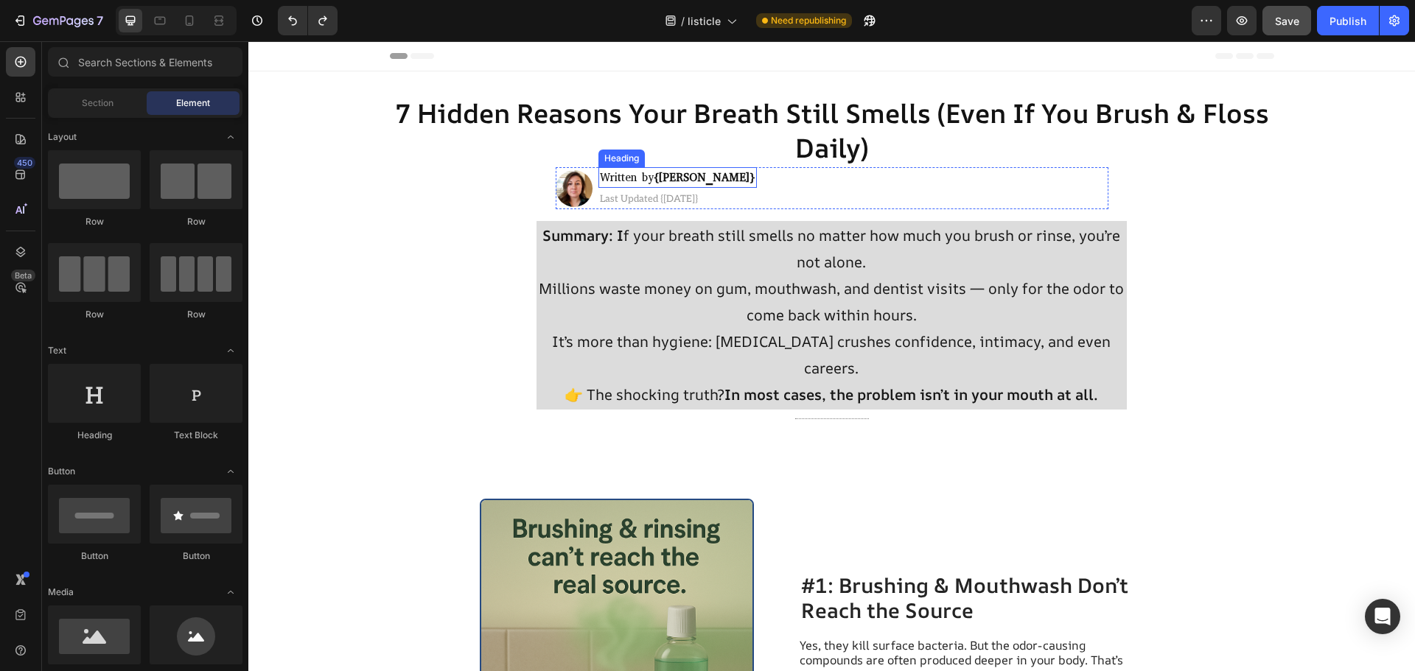
click at [702, 179] on p "⁠⁠⁠⁠⁠⁠⁠ Written by {[PERSON_NAME]}" at bounding box center [678, 178] width 156 height 18
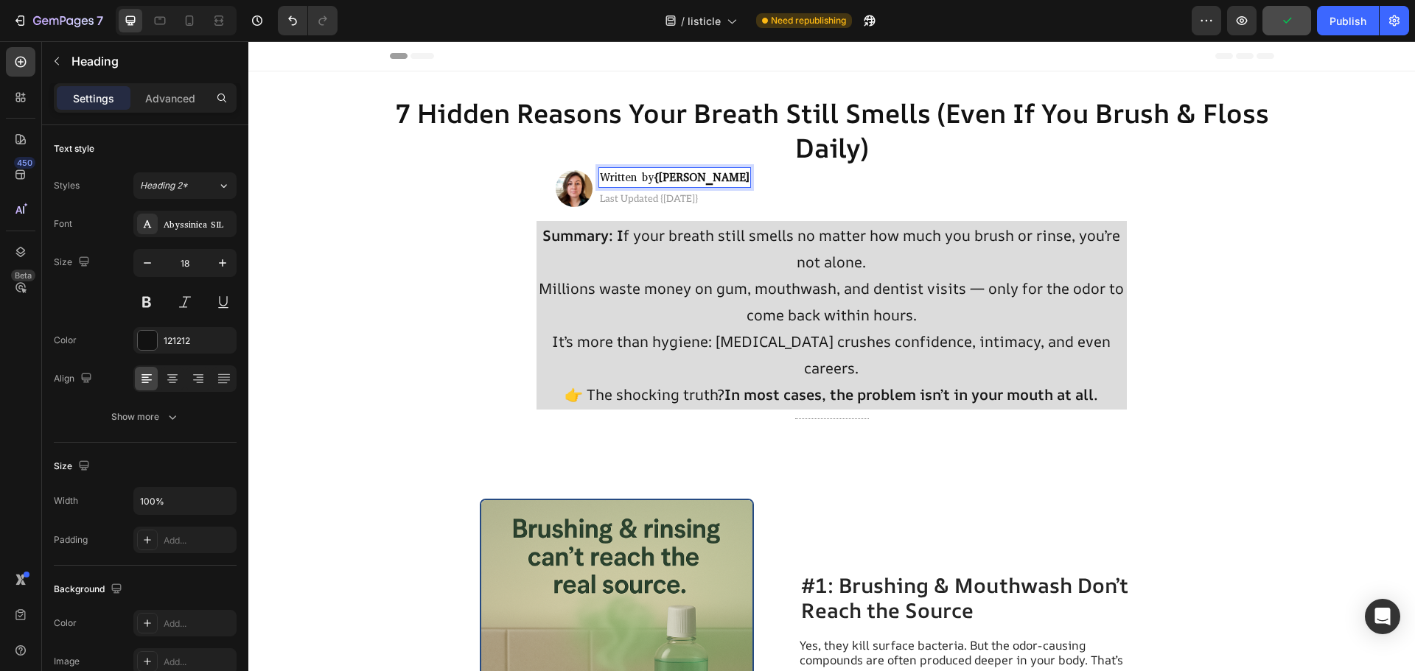
click at [661, 175] on strong "{[PERSON_NAME]" at bounding box center [702, 177] width 96 height 15
click at [657, 202] on span "Last Updated {[DATE]}" at bounding box center [649, 199] width 98 height 12
click at [662, 199] on span "Last Updated {[DATE]}" at bounding box center [649, 199] width 98 height 12
click at [661, 197] on span "Last Updated {[DATE]}" at bounding box center [649, 199] width 98 height 12
click at [659, 197] on span "Last Updated {[DATE]}" at bounding box center [649, 199] width 98 height 12
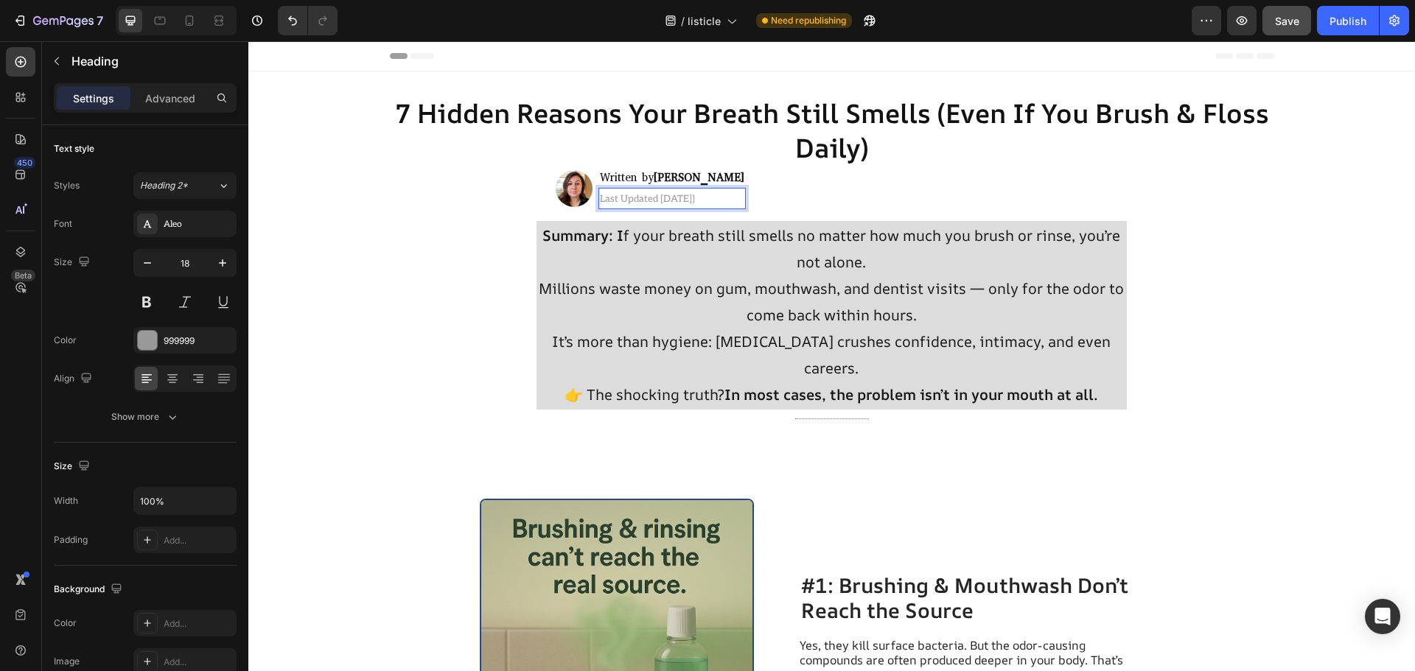
click at [730, 198] on h2 "Last Updated [DATE]}" at bounding box center [671, 198] width 147 height 21
click at [1271, 24] on button "Save" at bounding box center [1287, 20] width 49 height 29
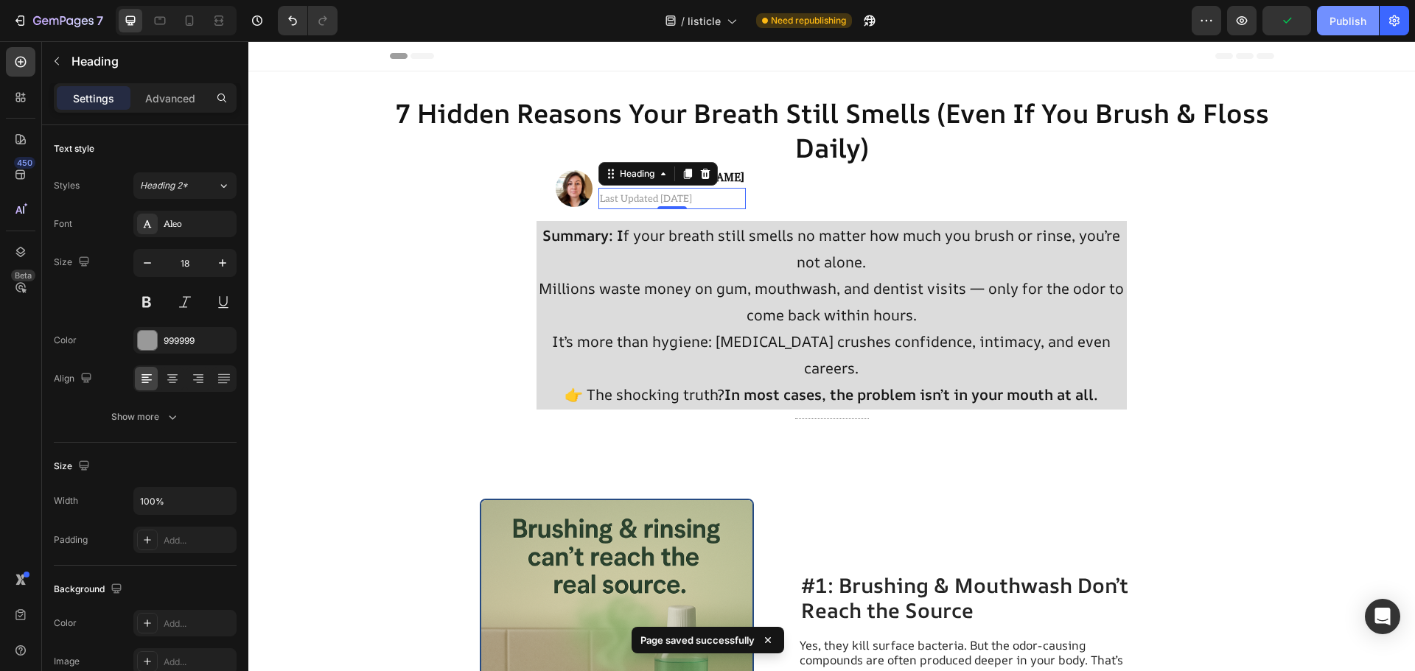
click at [1333, 29] on button "Publish" at bounding box center [1348, 20] width 62 height 29
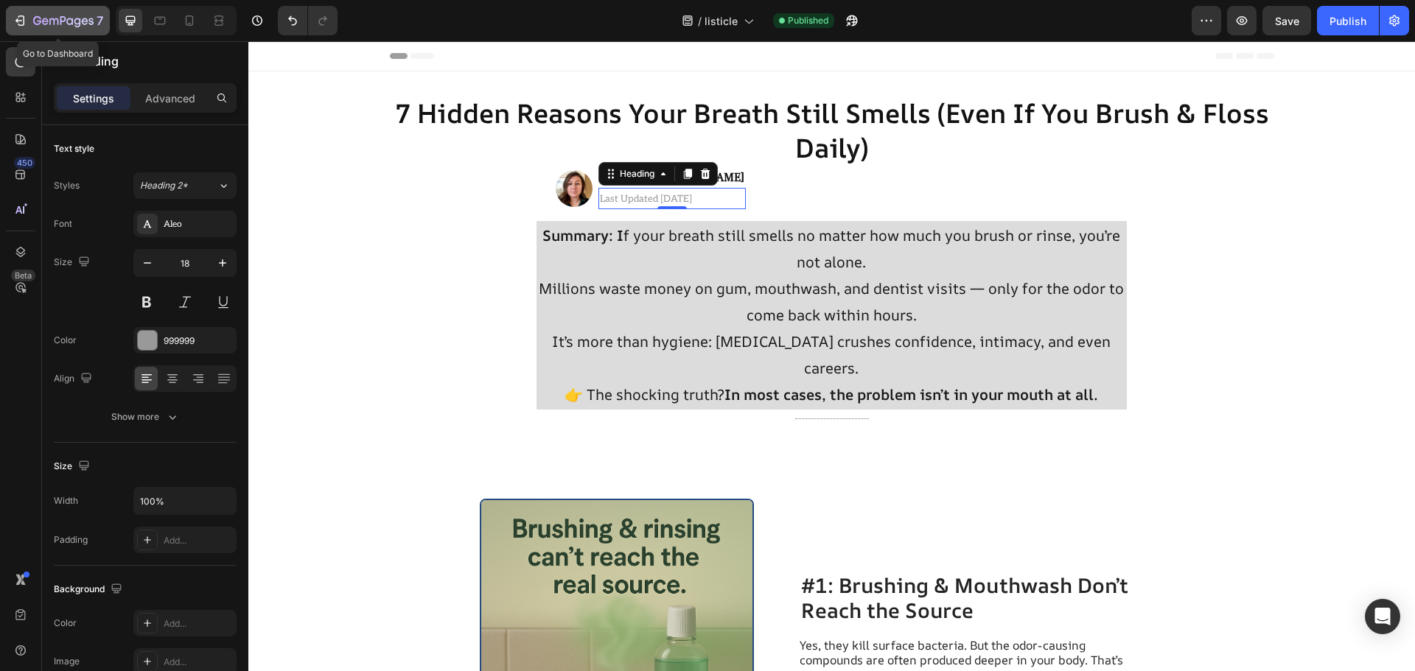
click at [24, 18] on icon "button" at bounding box center [21, 20] width 7 height 10
